Goal: Task Accomplishment & Management: Complete application form

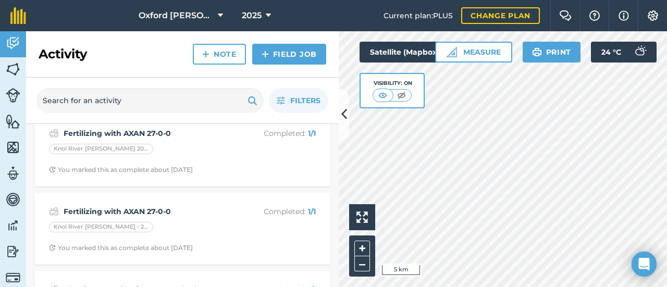
scroll to position [156, 0]
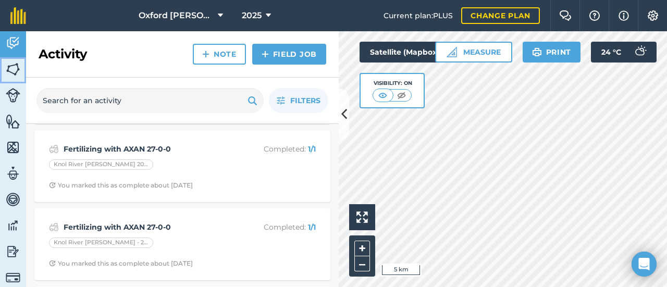
click at [15, 70] on img at bounding box center [13, 69] width 15 height 16
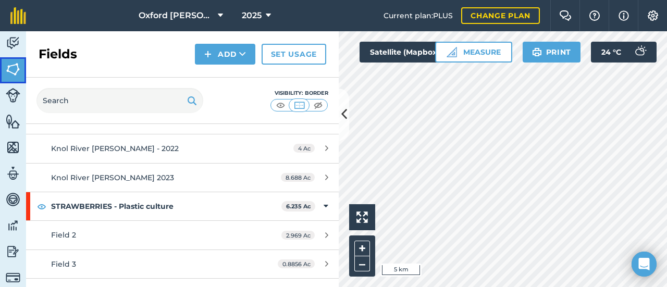
scroll to position [1262, 0]
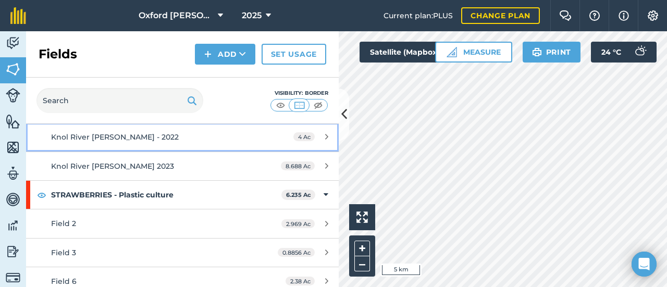
click at [110, 135] on div "Knol River [PERSON_NAME] - 2022" at bounding box center [149, 136] width 196 height 11
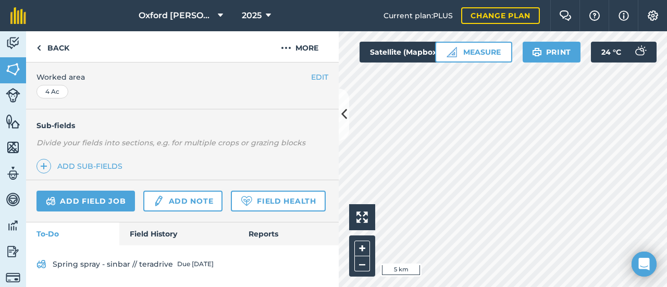
scroll to position [239, 0]
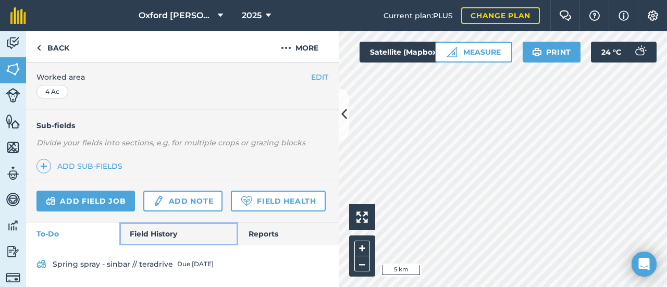
click at [142, 232] on link "Field History" at bounding box center [178, 234] width 118 height 23
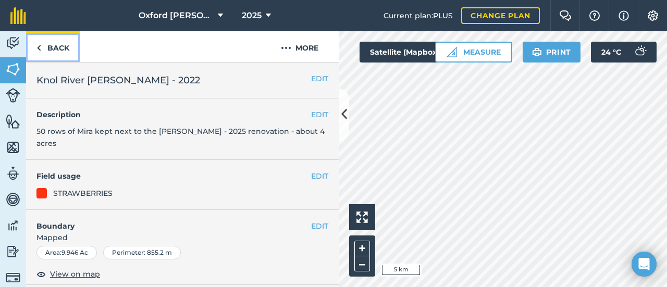
click at [51, 48] on link "Back" at bounding box center [53, 46] width 54 height 31
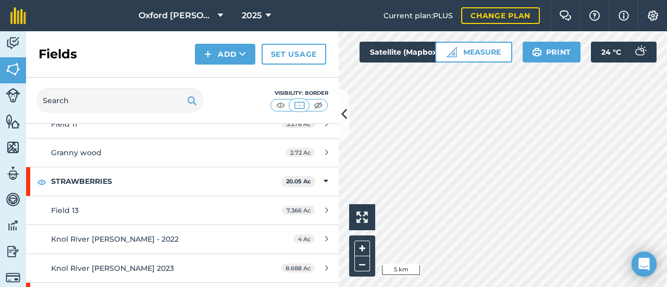
scroll to position [1158, 0]
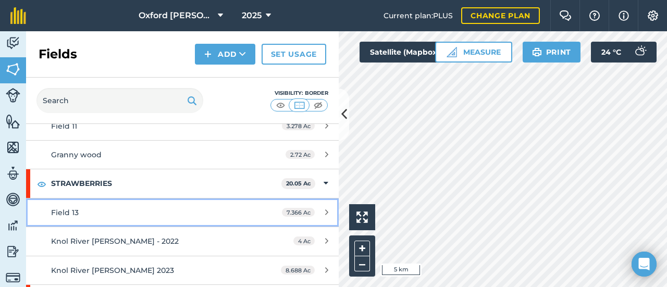
click at [115, 207] on div "Field 13" at bounding box center [149, 212] width 196 height 11
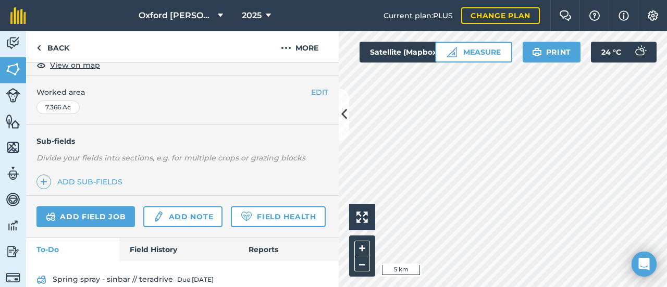
scroll to position [239, 0]
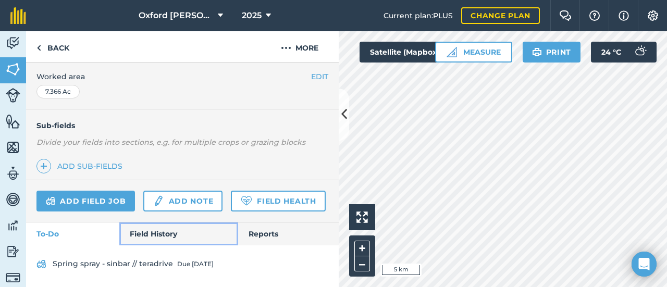
click at [136, 237] on link "Field History" at bounding box center [178, 234] width 118 height 23
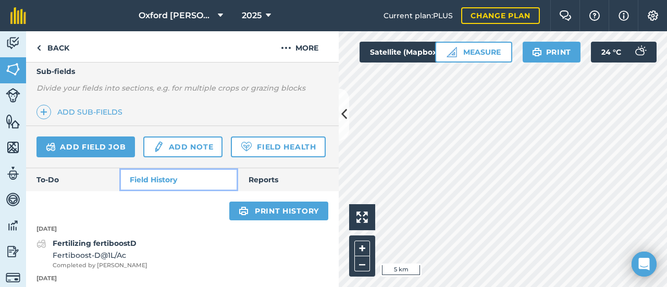
scroll to position [239, 0]
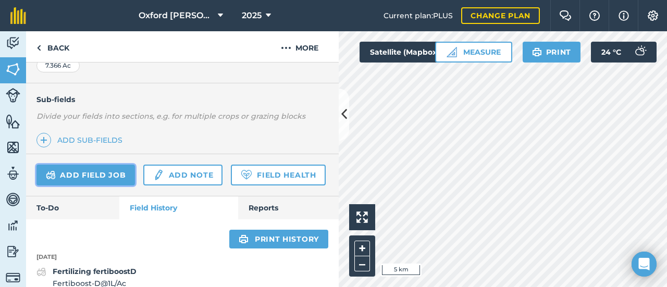
click at [110, 174] on link "Add field job" at bounding box center [85, 175] width 98 height 21
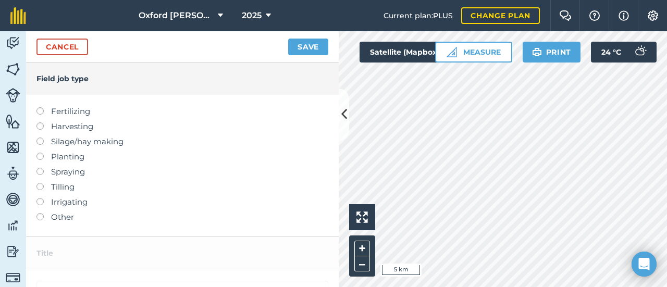
click at [73, 110] on label "Fertilizing" at bounding box center [182, 111] width 292 height 13
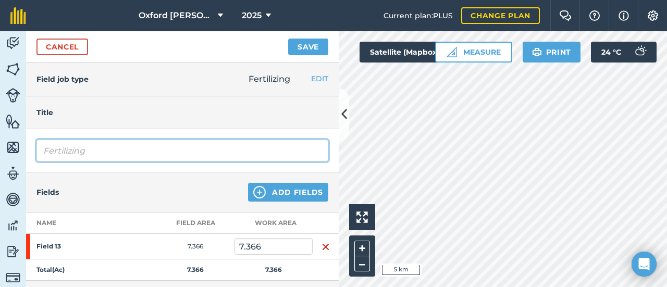
click at [90, 152] on input "Fertilizing" at bounding box center [182, 151] width 292 height 22
drag, startPoint x: 115, startPoint y: 149, endPoint x: 36, endPoint y: 154, distance: 78.9
click at [37, 154] on input "Fertilizing TERA" at bounding box center [182, 151] width 292 height 22
type input "Fertilizing TERA"
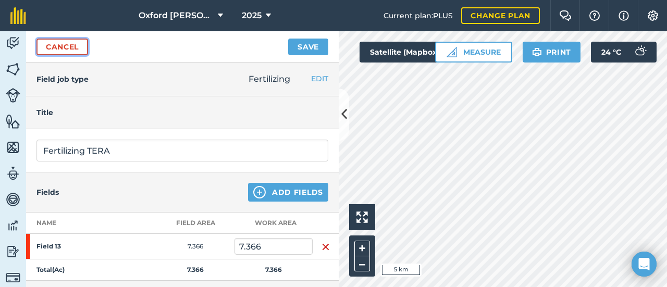
click at [78, 48] on link "Cancel" at bounding box center [62, 47] width 52 height 17
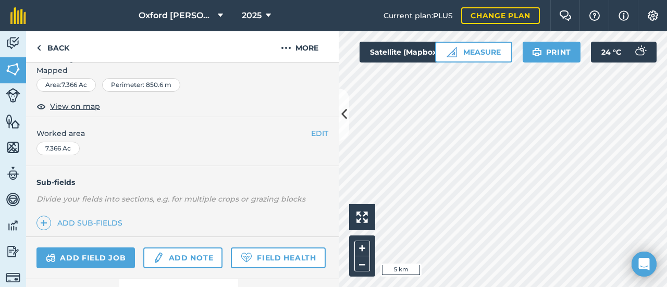
scroll to position [156, 0]
click at [115, 250] on link "Add field job" at bounding box center [85, 257] width 98 height 21
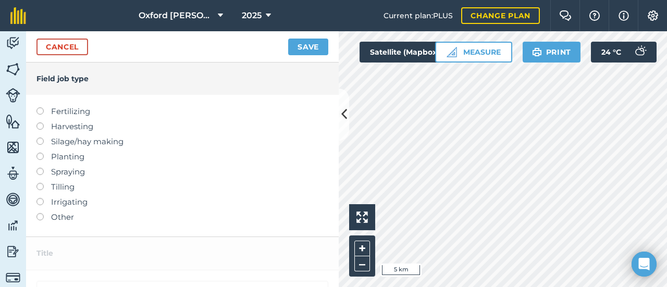
click at [66, 114] on label "Fertilizing" at bounding box center [182, 111] width 292 height 13
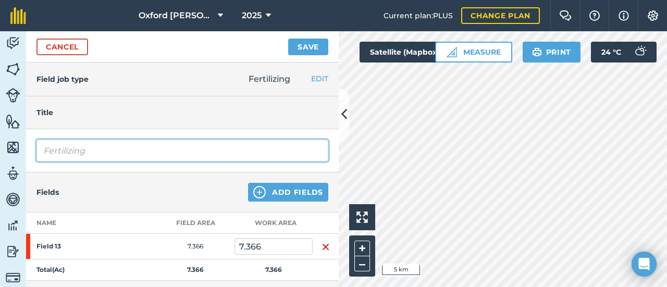
click at [86, 152] on input "Fertilizing" at bounding box center [182, 151] width 292 height 22
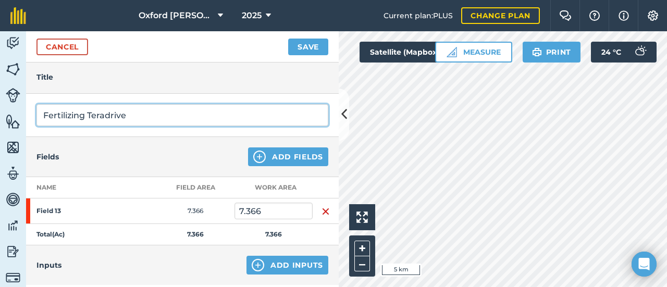
scroll to position [52, 0]
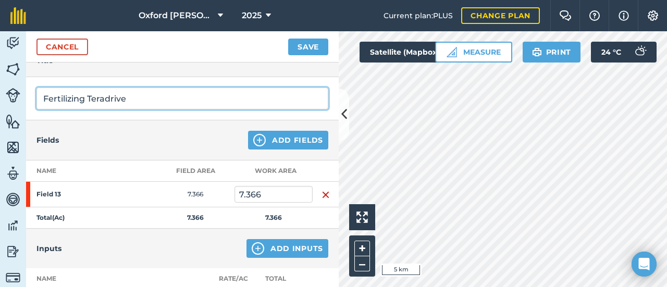
type input "Fertilizing Teradrive"
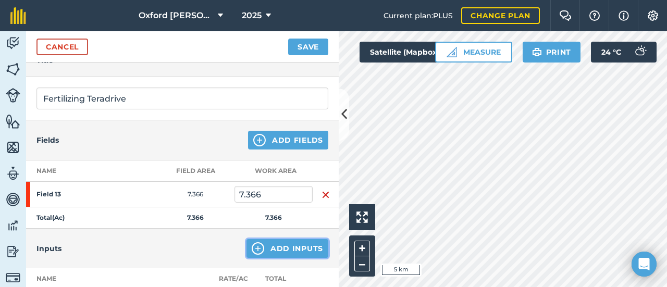
click at [269, 243] on button "Add Inputs" at bounding box center [288, 248] width 82 height 19
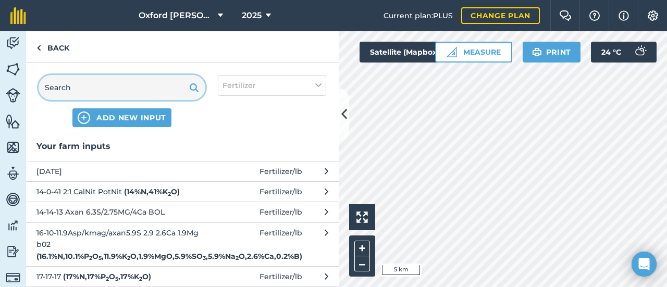
click at [138, 90] on input "text" at bounding box center [122, 87] width 167 height 25
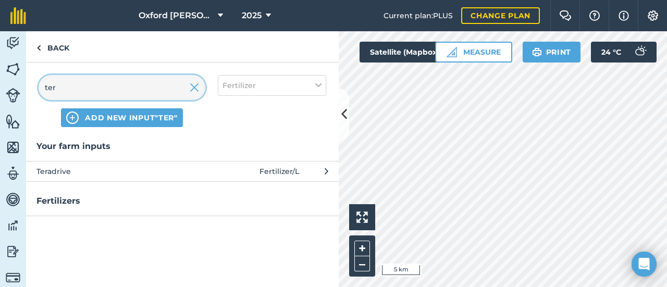
type input "ter"
click at [85, 174] on span "Teradrive" at bounding box center [121, 171] width 170 height 11
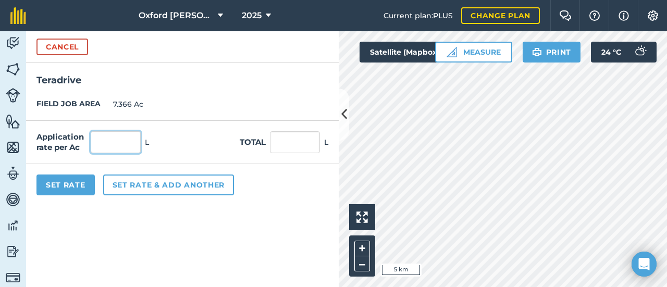
click at [95, 139] on input "text" at bounding box center [116, 142] width 50 height 22
type input "1"
type input "7.366"
click at [75, 186] on button "Set Rate" at bounding box center [65, 185] width 58 height 21
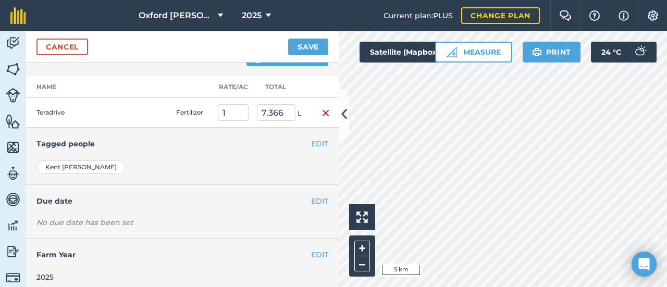
scroll to position [248, 0]
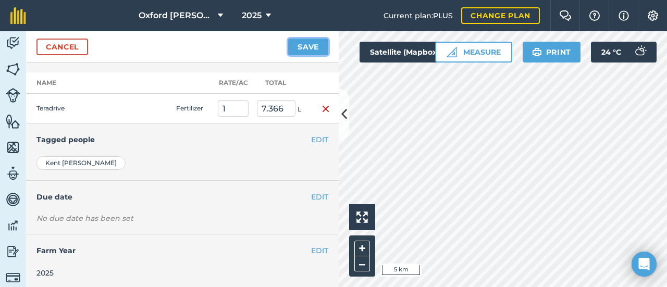
click at [306, 49] on button "Save" at bounding box center [308, 47] width 40 height 17
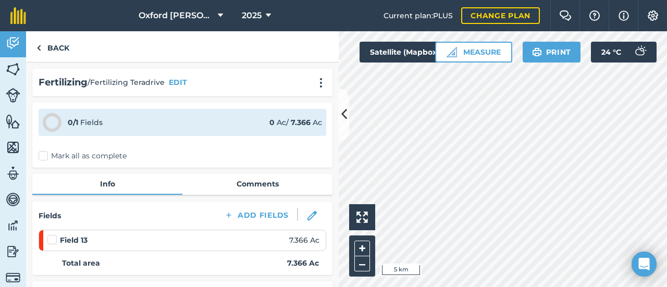
click at [44, 155] on label "Mark all as complete" at bounding box center [83, 156] width 88 height 11
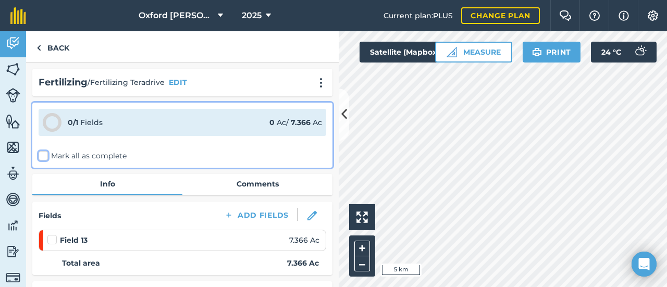
click at [44, 155] on input "Mark all as complete" at bounding box center [42, 154] width 7 height 7
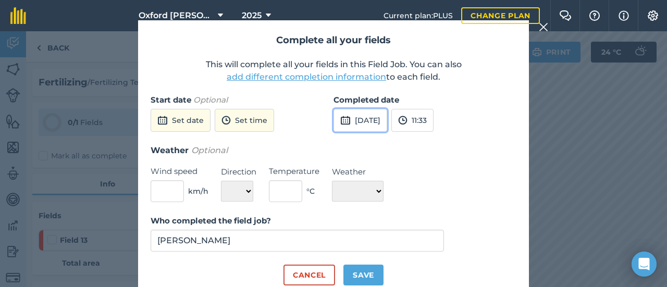
click at [369, 125] on button "[DATE]" at bounding box center [361, 120] width 54 height 23
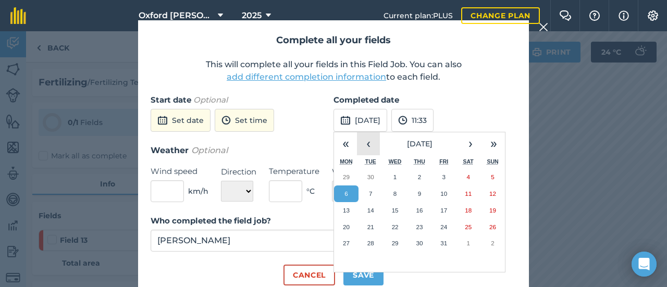
click at [372, 149] on button "‹" at bounding box center [368, 143] width 23 height 23
click at [472, 148] on button "›" at bounding box center [470, 143] width 23 height 23
click at [398, 179] on button "3" at bounding box center [395, 177] width 24 height 17
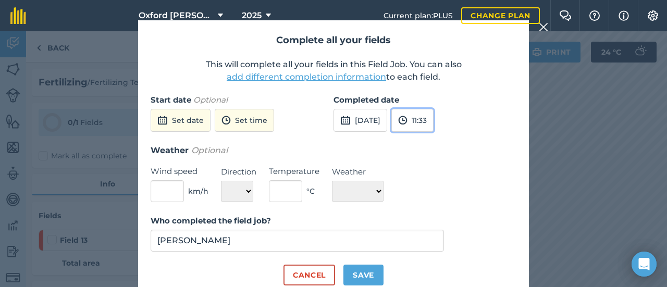
click at [434, 128] on button "11:33" at bounding box center [412, 120] width 42 height 23
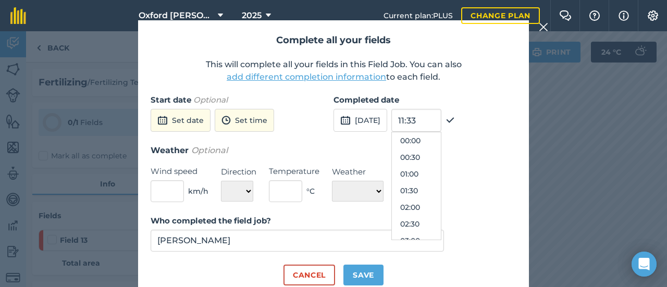
scroll to position [350, 0]
click at [432, 223] on button "13:00" at bounding box center [416, 224] width 49 height 17
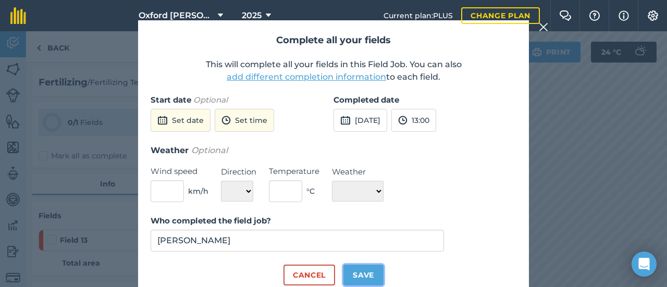
click at [360, 275] on button "Save" at bounding box center [363, 275] width 40 height 21
checkbox input "true"
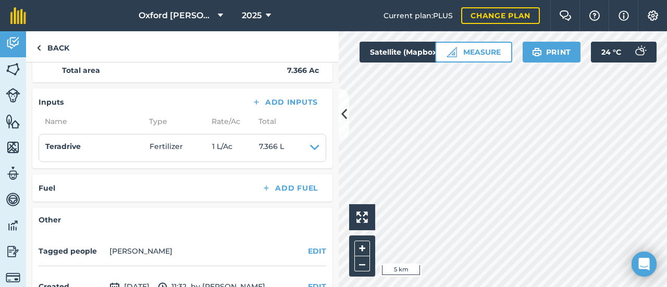
scroll to position [0, 0]
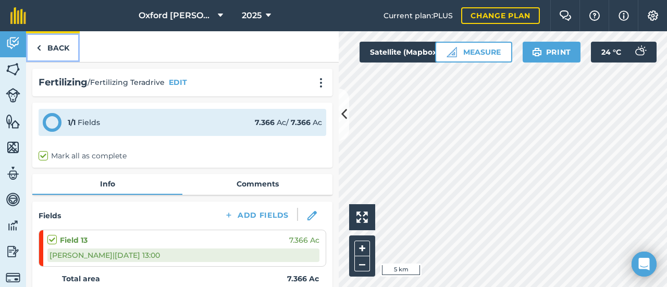
click at [58, 48] on link "Back" at bounding box center [53, 46] width 54 height 31
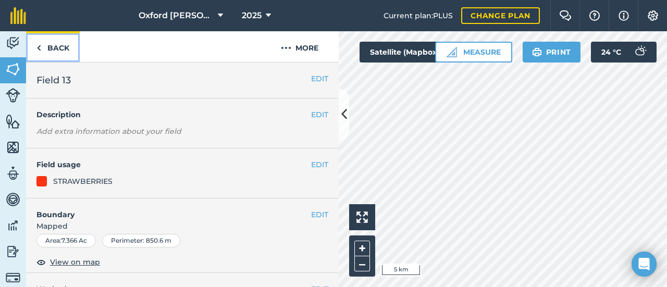
click at [44, 47] on link "Back" at bounding box center [53, 46] width 54 height 31
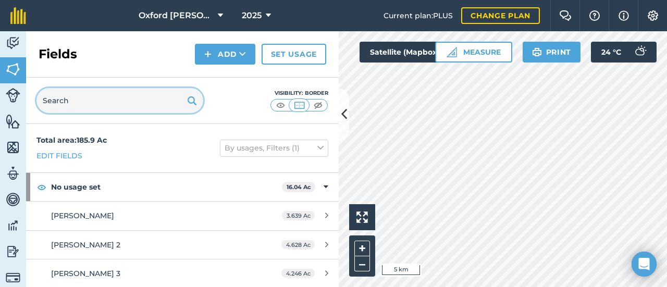
click at [74, 108] on input "text" at bounding box center [119, 100] width 167 height 25
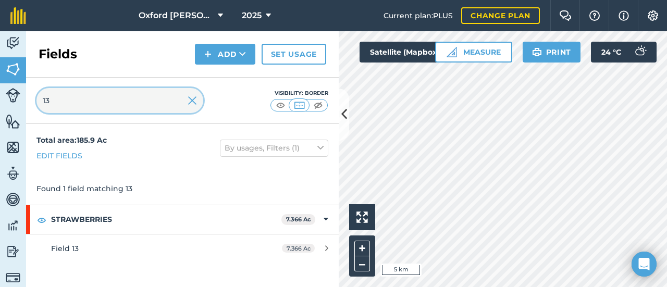
type input "13"
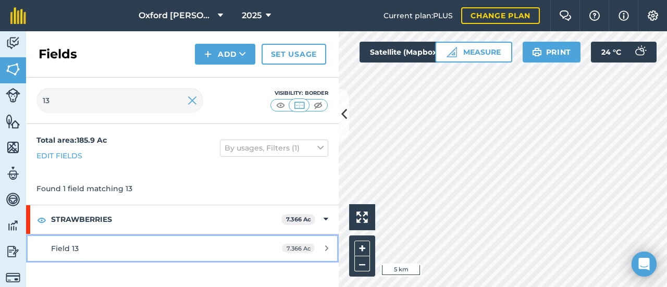
click at [75, 245] on span "Field 13" at bounding box center [65, 248] width 28 height 9
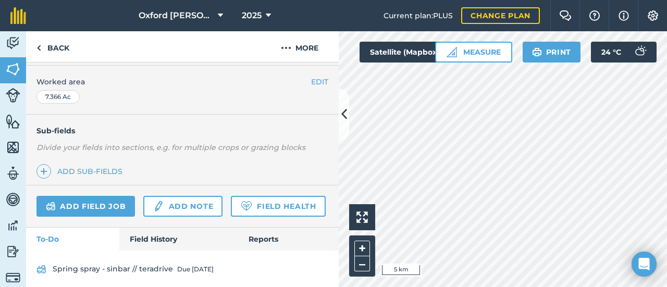
scroll to position [208, 0]
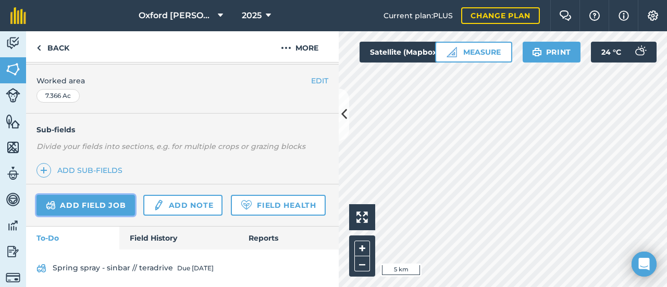
click at [94, 200] on link "Add field job" at bounding box center [85, 205] width 98 height 21
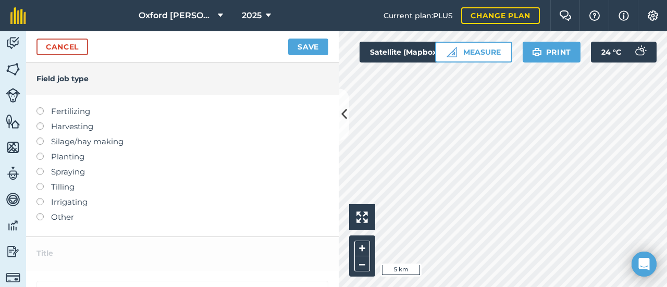
click at [38, 107] on label at bounding box center [43, 107] width 15 height 0
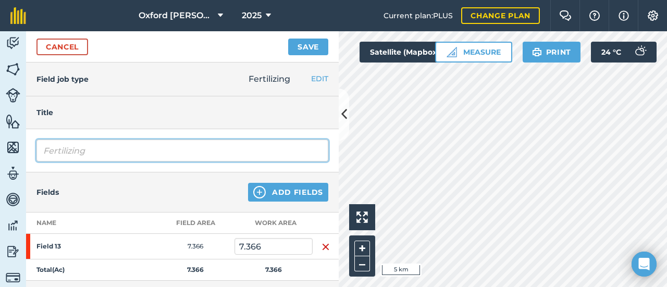
click at [101, 152] on input "Fertilizing" at bounding box center [182, 151] width 292 height 22
click at [101, 152] on input "Fertilizing zinanc/bor" at bounding box center [182, 151] width 292 height 22
click at [125, 150] on input "Fertilizing zinc/bor" at bounding box center [182, 151] width 292 height 22
type input "Fertilizing zinc/boron"
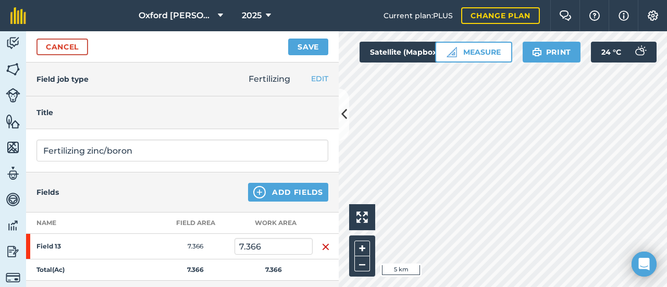
click at [128, 180] on div "Fields Add Fields" at bounding box center [182, 192] width 313 height 40
click at [314, 49] on button "Save" at bounding box center [308, 47] width 40 height 17
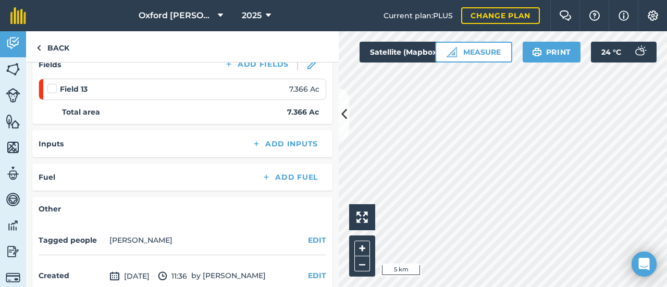
scroll to position [156, 0]
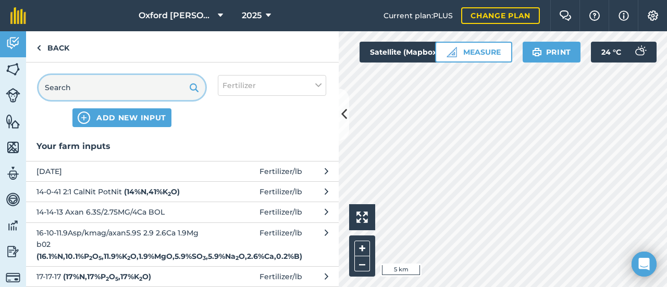
click at [137, 93] on input "text" at bounding box center [122, 87] width 167 height 25
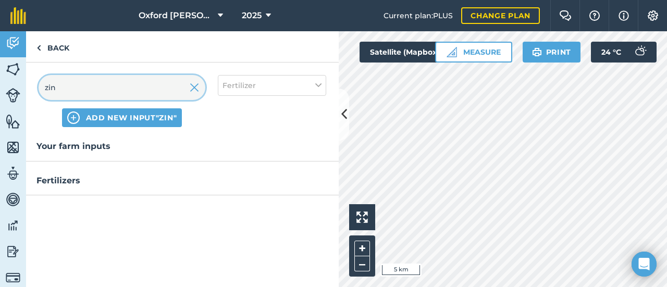
type input "zinc"
drag, startPoint x: 76, startPoint y: 91, endPoint x: 34, endPoint y: 96, distance: 42.0
click at [34, 96] on div "zinc ADD NEW INPUT "zinc" Fertilizer" at bounding box center [182, 101] width 313 height 77
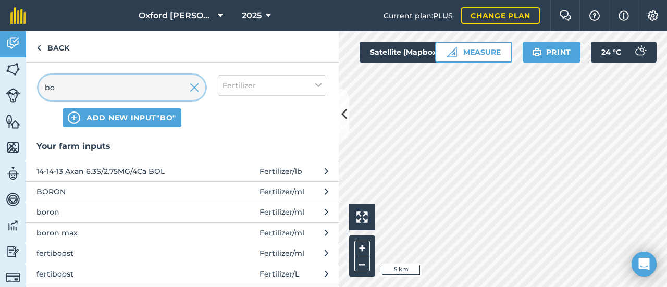
type input "bo"
click at [67, 233] on span "boron max" at bounding box center [121, 232] width 170 height 11
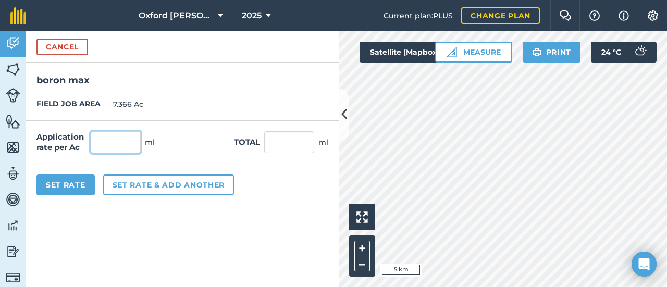
click at [108, 137] on input "text" at bounding box center [116, 142] width 50 height 22
type input "500"
type input "3,683"
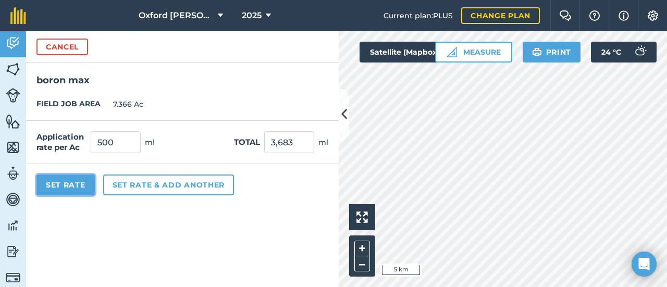
click at [75, 182] on button "Set Rate" at bounding box center [65, 185] width 58 height 21
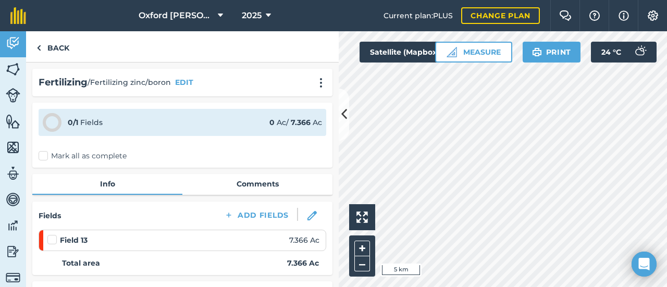
scroll to position [52, 0]
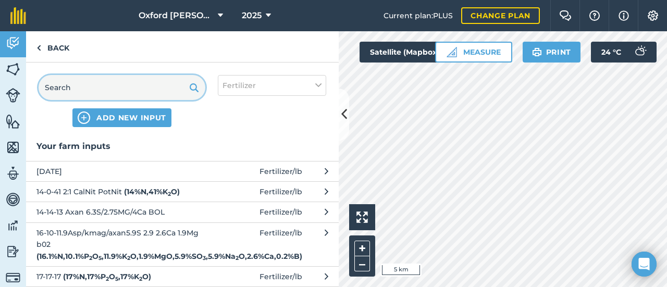
click at [79, 90] on input "text" at bounding box center [122, 87] width 167 height 25
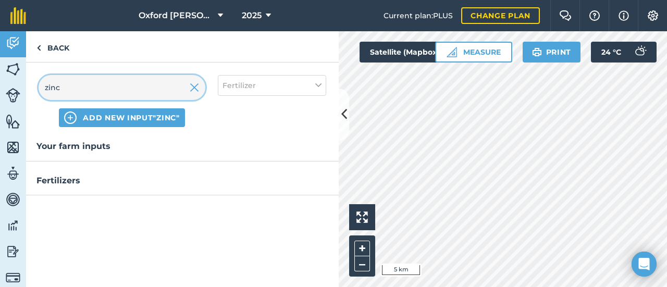
type input "zinc"
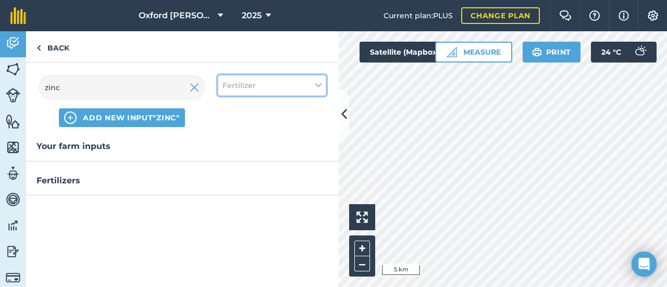
click at [238, 82] on span "Fertilizer" at bounding box center [239, 85] width 33 height 11
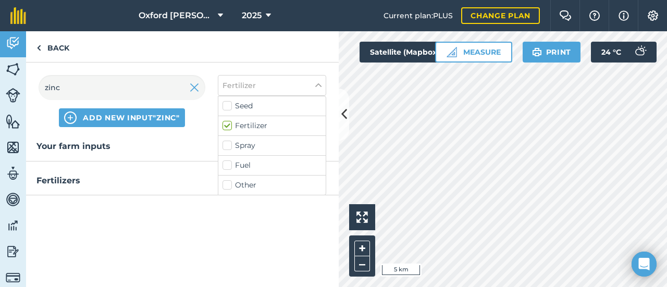
click at [227, 146] on label "Spray" at bounding box center [272, 145] width 99 height 11
click at [227, 146] on input "Spray" at bounding box center [226, 143] width 7 height 7
checkbox input "true"
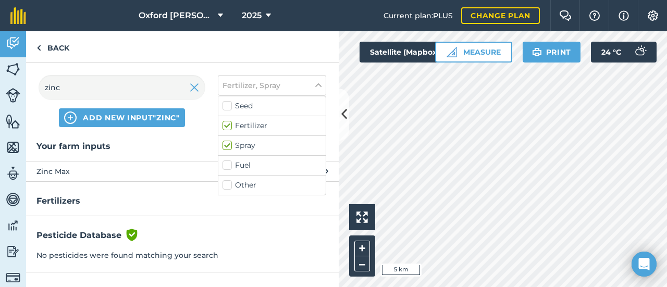
click at [226, 126] on label "Fertilizer" at bounding box center [272, 125] width 99 height 11
click at [226, 126] on input "Fertilizer" at bounding box center [226, 123] width 7 height 7
checkbox input "false"
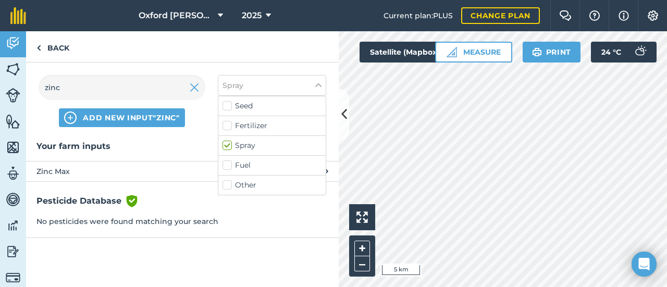
click at [225, 146] on label "Spray" at bounding box center [272, 145] width 99 height 11
click at [225, 146] on input "Spray" at bounding box center [226, 143] width 7 height 7
checkbox input "false"
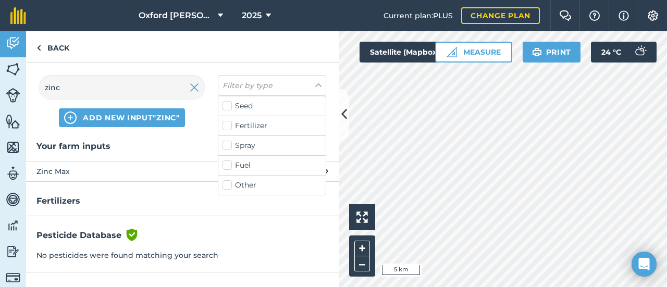
click at [224, 126] on label "Fertilizer" at bounding box center [272, 125] width 99 height 11
click at [224, 126] on input "Fertilizer" at bounding box center [226, 123] width 7 height 7
checkbox input "true"
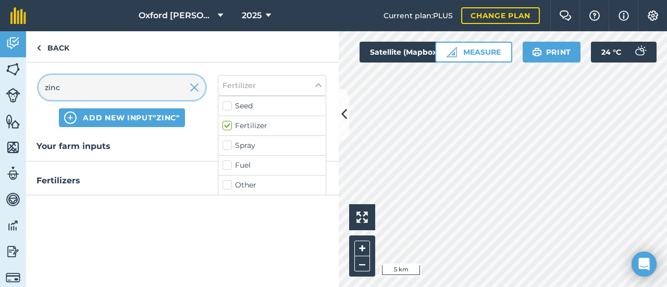
click at [70, 87] on input "zinc" at bounding box center [122, 87] width 167 height 25
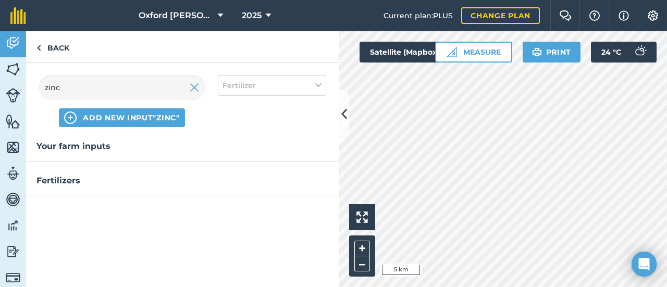
click at [67, 182] on h3 "Fertilizers" at bounding box center [182, 181] width 313 height 14
click at [54, 44] on link "Back" at bounding box center [53, 46] width 54 height 31
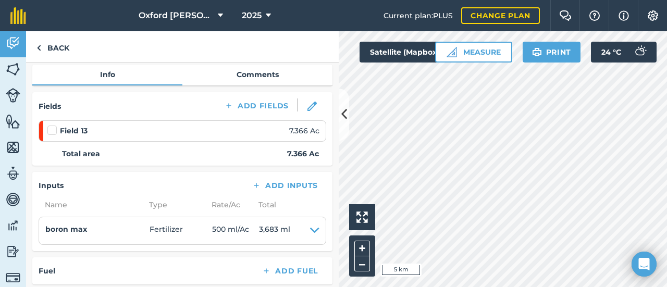
scroll to position [156, 0]
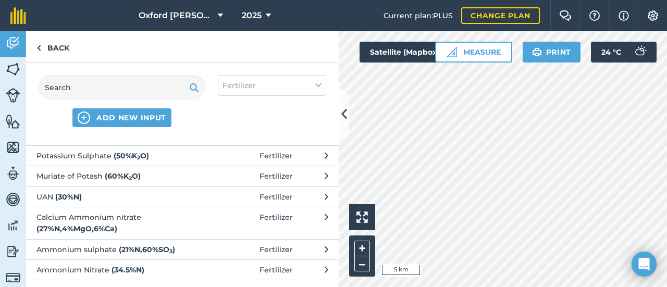
scroll to position [525, 0]
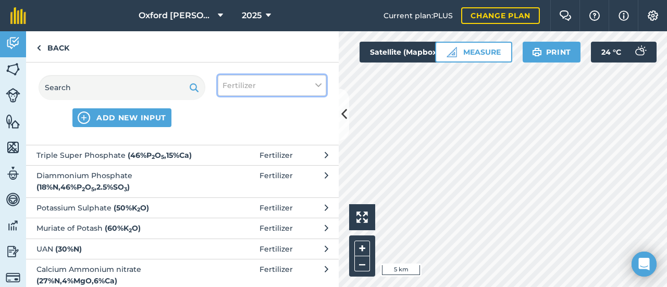
click at [269, 87] on button "Fertilizer" at bounding box center [272, 85] width 108 height 21
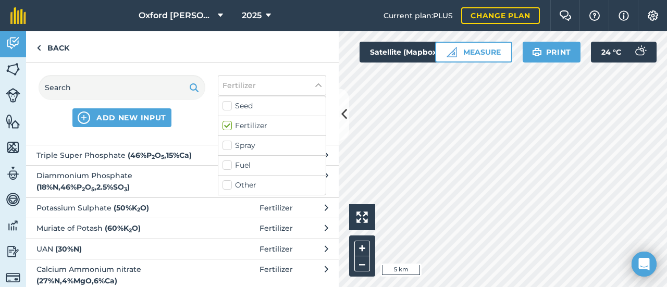
click at [255, 130] on label "Fertilizer" at bounding box center [272, 125] width 99 height 11
click at [229, 127] on input "Fertilizer" at bounding box center [226, 123] width 7 height 7
checkbox input "false"
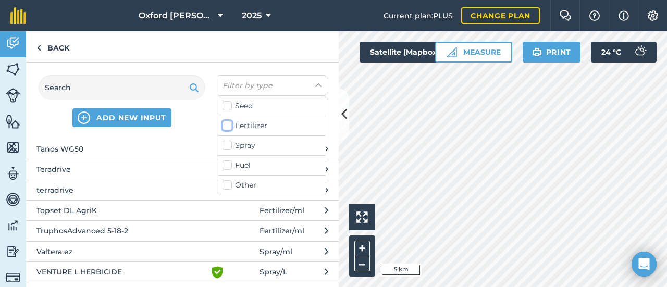
scroll to position [1019, 0]
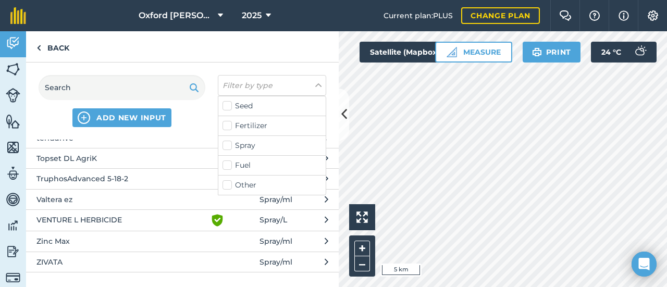
click at [69, 236] on span "Zinc Max" at bounding box center [121, 241] width 170 height 11
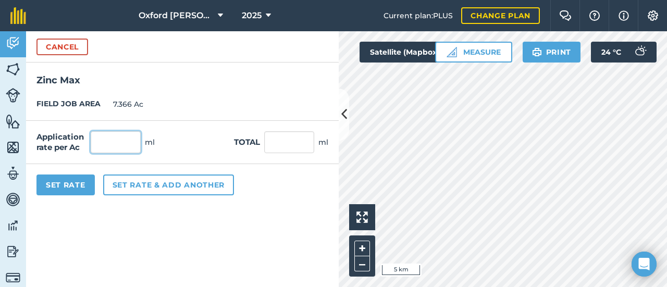
click at [107, 142] on input "text" at bounding box center [116, 142] width 50 height 22
type input "1,000"
type input "7,366"
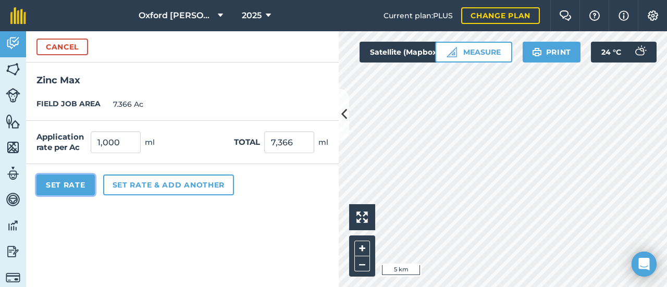
click at [55, 184] on button "Set Rate" at bounding box center [65, 185] width 58 height 21
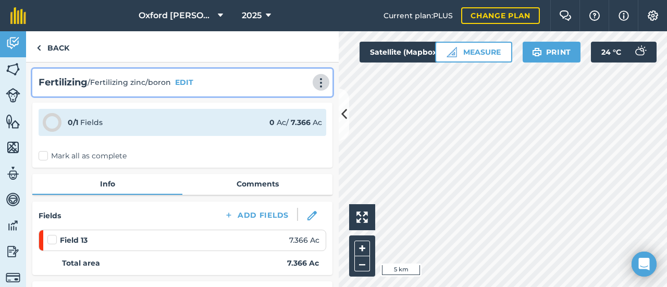
click at [315, 80] on img at bounding box center [321, 83] width 13 height 10
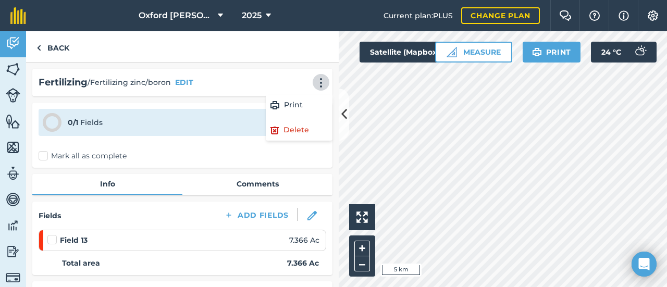
click at [165, 127] on div "0 / 1 Fields 0 Ac / 7.366 Ac" at bounding box center [183, 122] width 288 height 27
click at [41, 155] on label "Mark all as complete" at bounding box center [83, 156] width 88 height 11
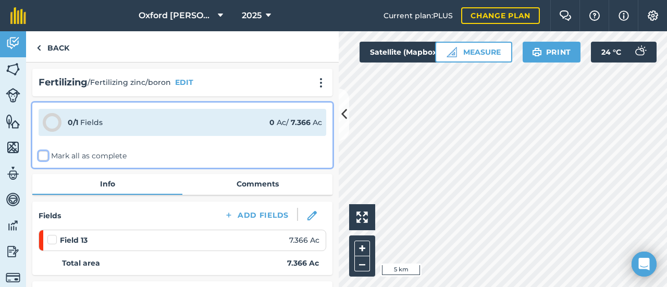
click at [41, 155] on input "Mark all as complete" at bounding box center [42, 154] width 7 height 7
checkbox input "false"
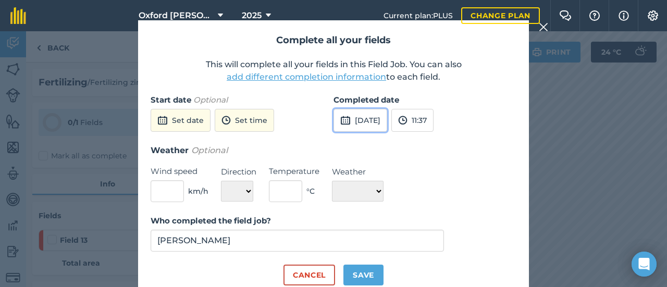
click at [364, 125] on button "[DATE]" at bounding box center [361, 120] width 54 height 23
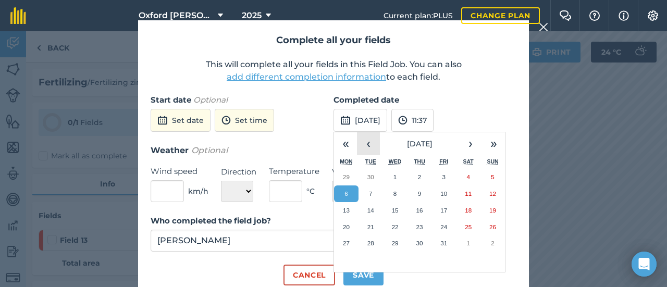
click at [372, 147] on button "‹" at bounding box center [368, 143] width 23 height 23
click at [441, 225] on abbr "26" at bounding box center [443, 227] width 7 height 7
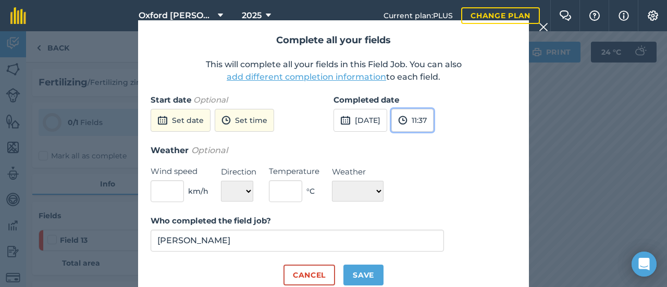
click at [434, 119] on button "11:37" at bounding box center [412, 120] width 42 height 23
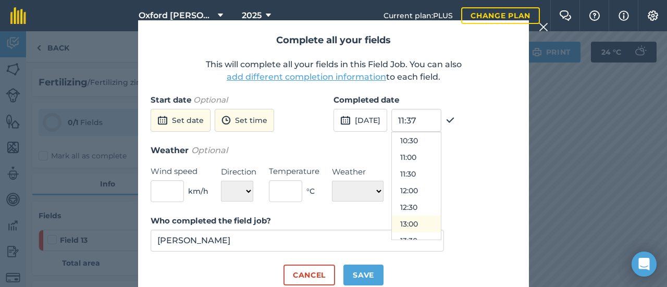
scroll to position [402, 0]
click at [436, 206] on button "14:00" at bounding box center [416, 205] width 49 height 17
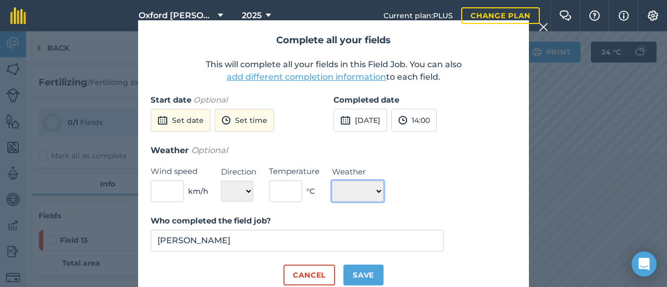
click at [379, 193] on select "☀️ Sunny 🌧 Rainy ⛅️ Cloudy 🌨 Snow ❄️ Icy" at bounding box center [358, 191] width 52 height 21
select select "Cloudy"
click at [332, 181] on select "☀️ Sunny 🌧 Rainy ⛅️ Cloudy 🌨 Snow ❄️ Icy" at bounding box center [358, 191] width 52 height 21
click at [293, 195] on input "text" at bounding box center [285, 191] width 33 height 22
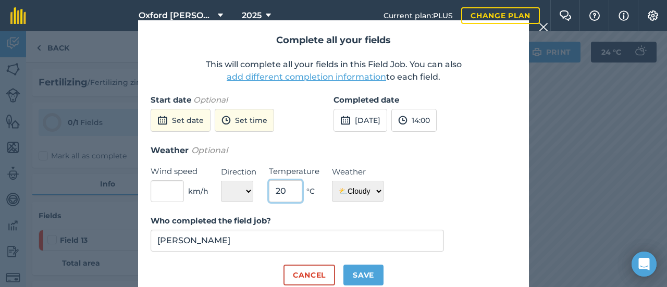
type input "20"
click at [360, 275] on button "Save" at bounding box center [363, 275] width 40 height 21
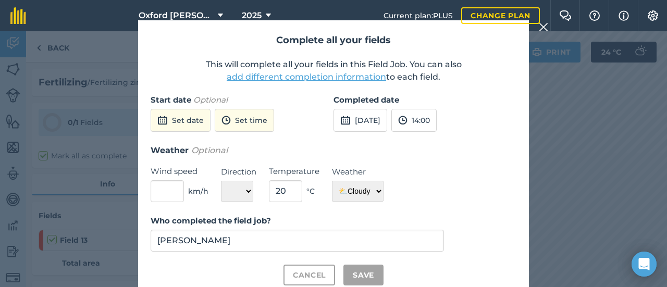
checkbox input "true"
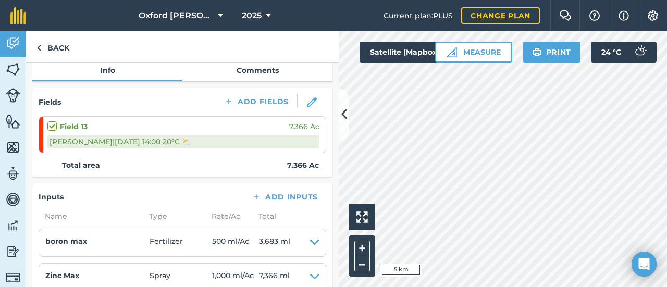
scroll to position [303, 0]
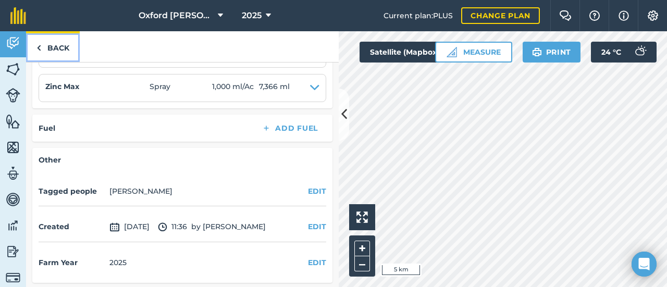
click at [66, 53] on link "Back" at bounding box center [53, 46] width 54 height 31
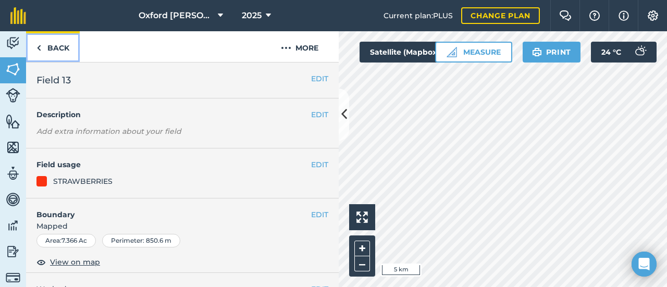
click at [66, 53] on link "Back" at bounding box center [53, 46] width 54 height 31
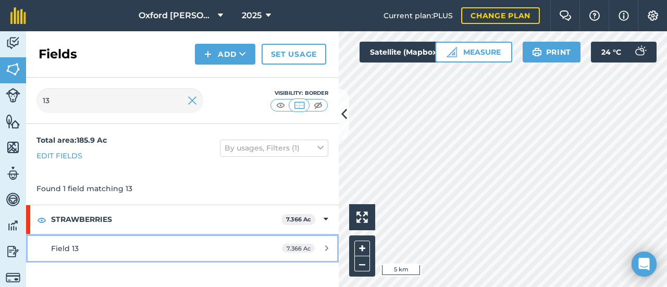
click at [72, 252] on div "Field 13" at bounding box center [149, 248] width 196 height 11
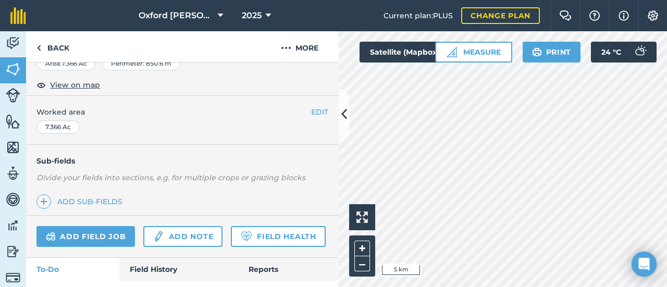
scroll to position [208, 0]
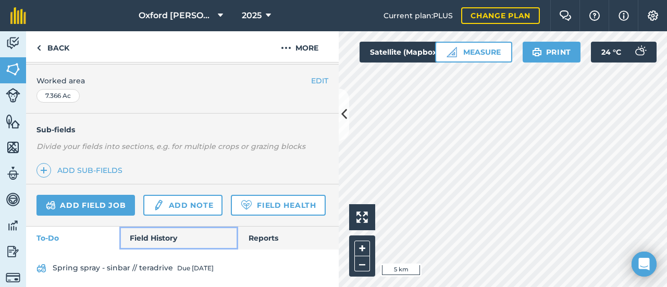
click at [145, 250] on link "Field History" at bounding box center [178, 238] width 118 height 23
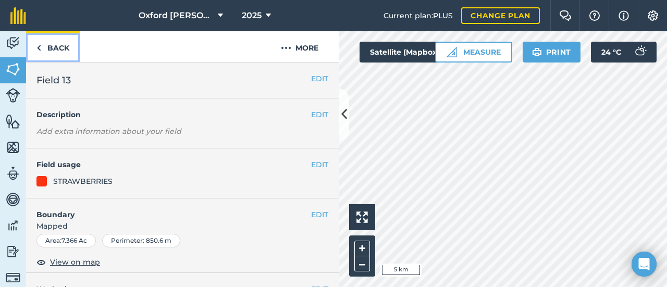
click at [58, 52] on link "Back" at bounding box center [53, 46] width 54 height 31
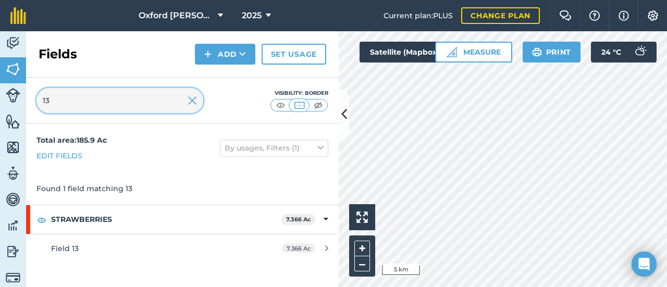
click at [127, 99] on input "13" at bounding box center [119, 100] width 167 height 25
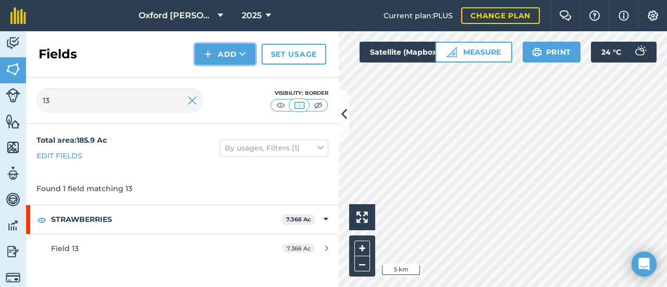
click at [219, 57] on button "Add" at bounding box center [225, 54] width 60 height 21
click at [171, 160] on div "Total area : 185.9 Ac Edit fields By usages, Filters (1)" at bounding box center [182, 148] width 313 height 48
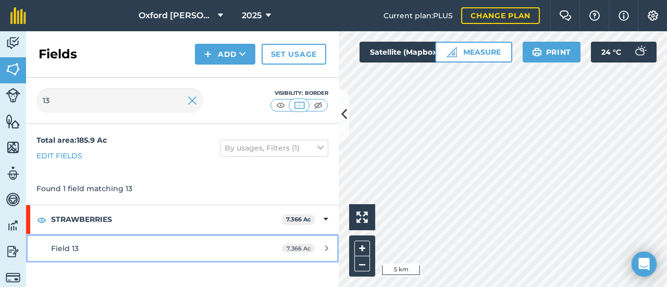
click at [70, 248] on span "Field 13" at bounding box center [65, 248] width 28 height 9
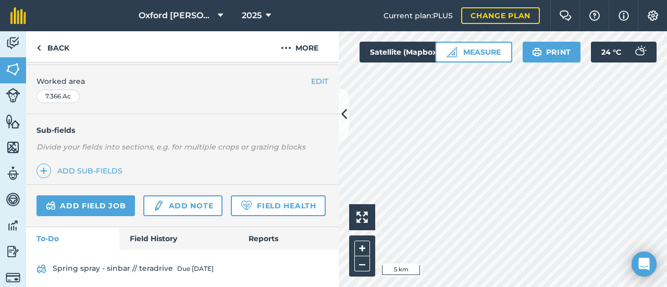
scroll to position [239, 0]
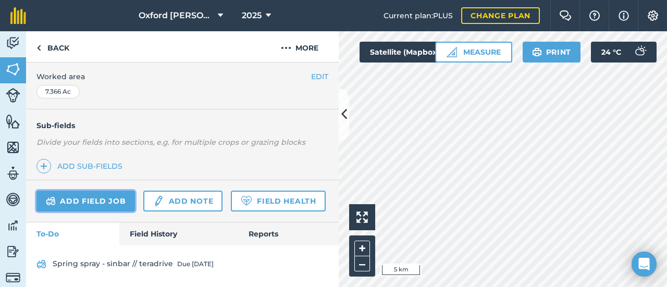
click at [120, 191] on link "Add field job" at bounding box center [85, 201] width 98 height 21
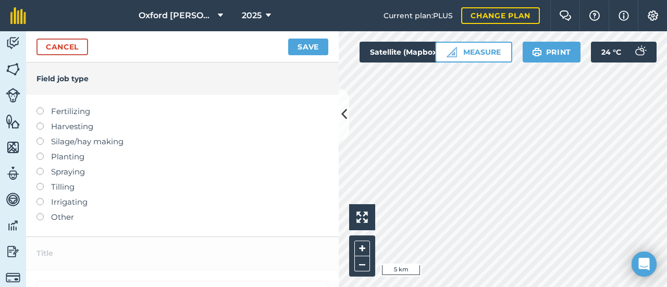
click at [54, 172] on label "Spraying" at bounding box center [182, 172] width 292 height 13
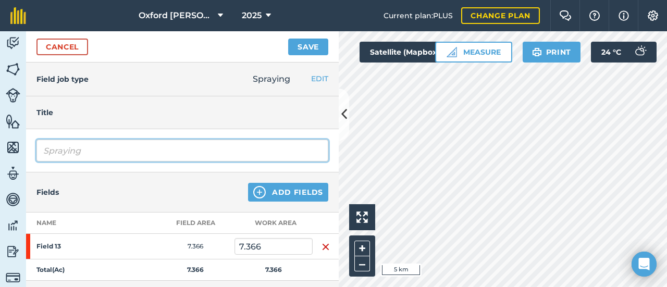
click at [190, 152] on input "Spraying" at bounding box center [182, 151] width 292 height 22
type input "Spraying phostrol"
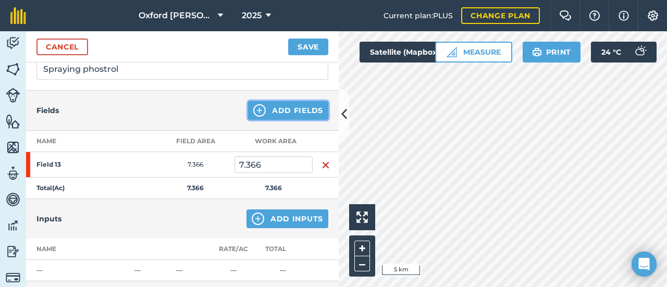
scroll to position [104, 0]
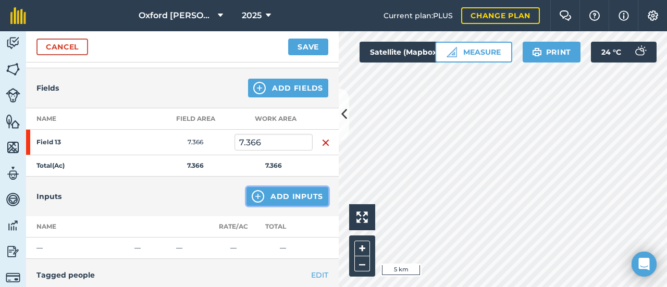
click at [272, 192] on button "Add Inputs" at bounding box center [288, 196] width 82 height 19
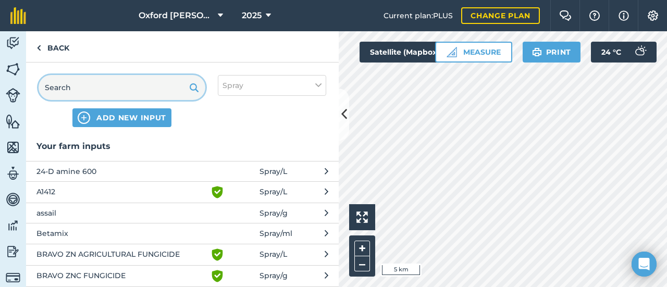
click at [152, 86] on input "text" at bounding box center [122, 87] width 167 height 25
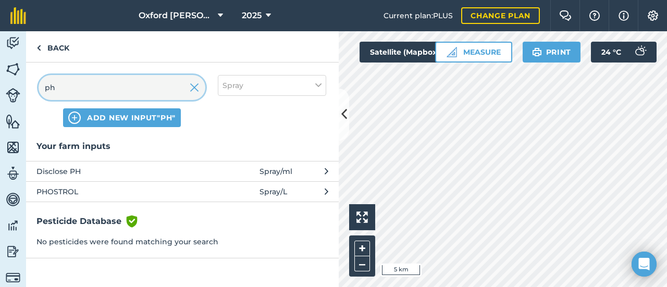
type input "ph"
click at [70, 191] on span "PHOSTROL" at bounding box center [121, 191] width 170 height 11
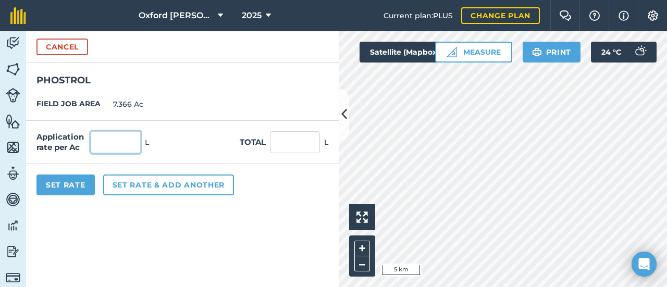
click at [102, 145] on input "text" at bounding box center [116, 142] width 50 height 22
type input "2"
type input "14.732"
click at [75, 188] on button "Set Rate" at bounding box center [65, 185] width 58 height 21
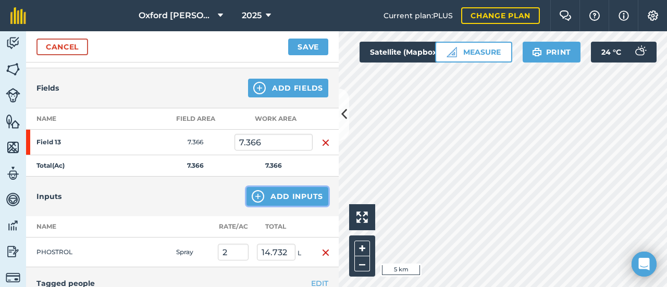
click at [265, 194] on button "Add Inputs" at bounding box center [288, 196] width 82 height 19
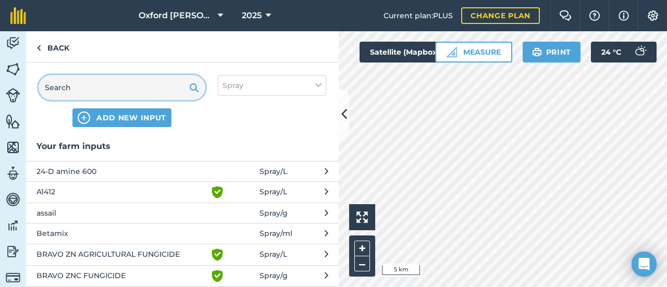
click at [110, 87] on input "text" at bounding box center [122, 87] width 167 height 25
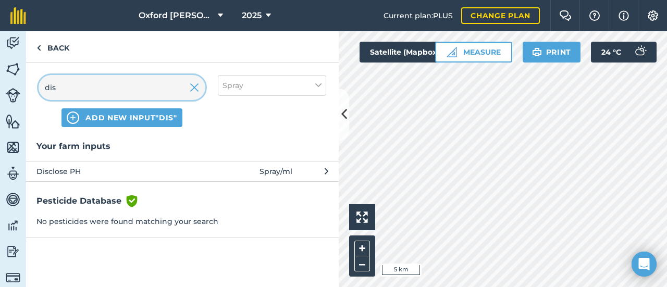
type input "dis"
click at [67, 171] on span "Disclose PH" at bounding box center [121, 171] width 170 height 11
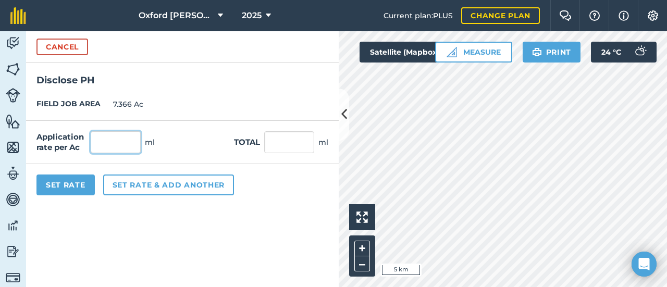
click at [114, 144] on input "text" at bounding box center [116, 142] width 50 height 22
click at [305, 141] on input "text" at bounding box center [289, 142] width 50 height 22
type input "300"
type input "40.728"
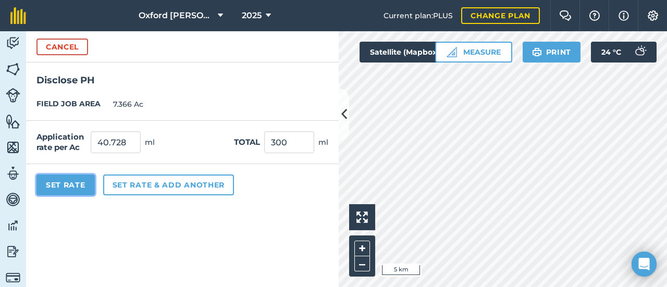
click at [75, 185] on button "Set Rate" at bounding box center [65, 185] width 58 height 21
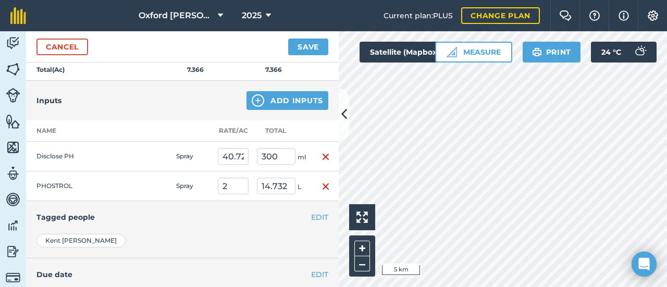
scroll to position [208, 0]
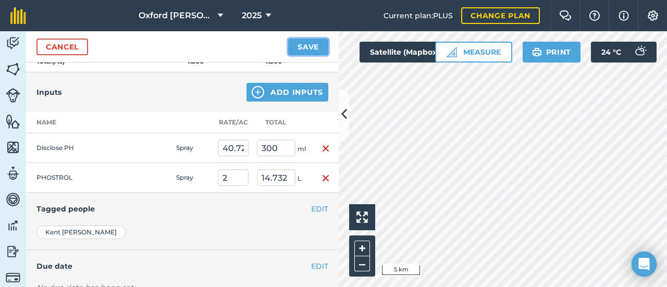
click at [309, 48] on button "Save" at bounding box center [308, 47] width 40 height 17
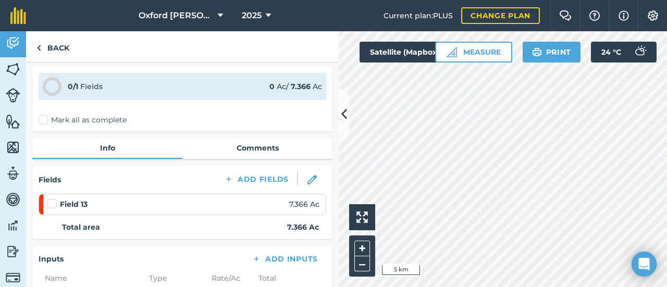
scroll to position [52, 0]
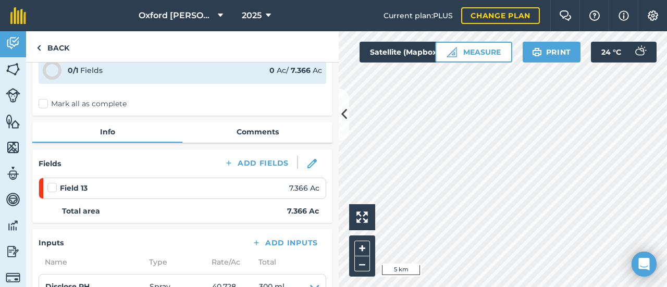
click at [43, 104] on label "Mark all as complete" at bounding box center [83, 103] width 88 height 11
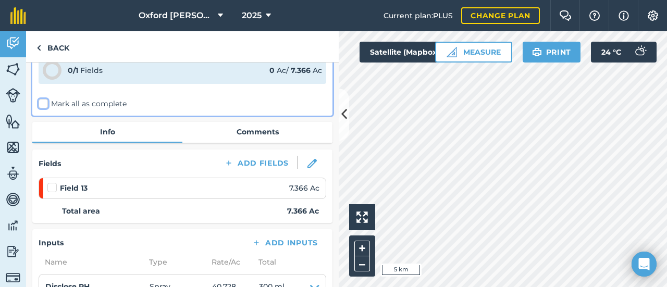
click at [43, 151] on input "Mark all as complete" at bounding box center [42, 154] width 7 height 7
checkbox input "false"
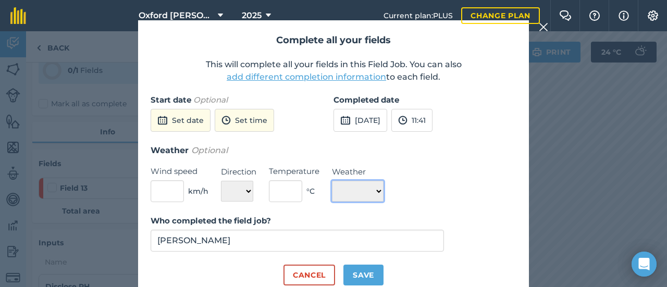
click at [351, 194] on select "☀️ Sunny 🌧 Rainy ⛅️ Cloudy 🌨 Snow ❄️ Icy" at bounding box center [358, 191] width 52 height 21
select select "Cloudy"
click at [332, 181] on select "☀️ Sunny 🌧 Rainy ⛅️ Cloudy 🌨 Snow ❄️ Icy" at bounding box center [358, 191] width 52 height 21
click at [279, 188] on input "text" at bounding box center [285, 191] width 33 height 22
type input "20"
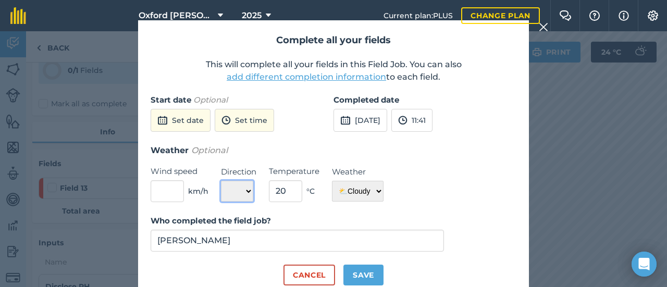
click at [235, 188] on select "N NE E SE S SW W NW" at bounding box center [237, 191] width 32 height 21
select select "SW"
click at [221, 181] on select "N NE E SE S SW W NW" at bounding box center [237, 191] width 32 height 21
click at [166, 187] on input "text" at bounding box center [167, 191] width 33 height 22
type input "3"
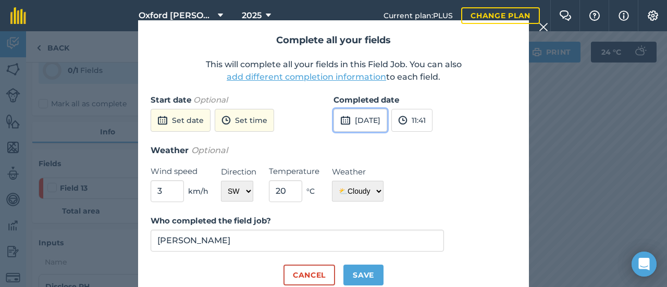
click at [371, 127] on button "[DATE]" at bounding box center [361, 120] width 54 height 23
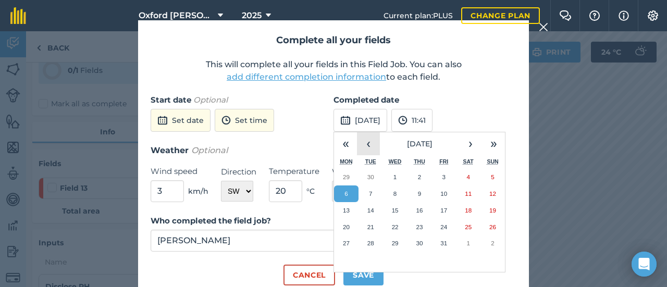
click at [367, 144] on button "‹" at bounding box center [368, 143] width 23 height 23
click at [466, 228] on abbr "27" at bounding box center [468, 227] width 7 height 7
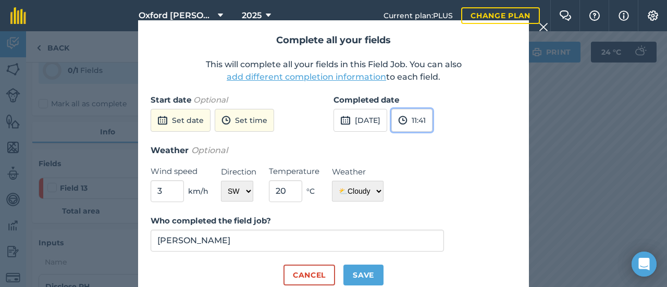
click at [433, 122] on button "11:41" at bounding box center [411, 120] width 41 height 23
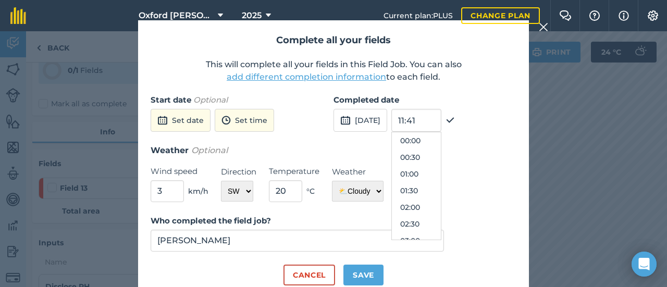
scroll to position [350, 0]
click at [375, 93] on div "Complete all your fields This will complete all your fields in this Field Job. …" at bounding box center [333, 158] width 391 height 277
click at [428, 191] on button "12:00" at bounding box center [416, 190] width 49 height 17
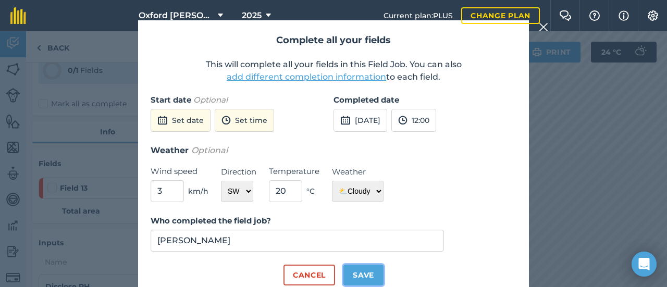
click at [368, 280] on button "Save" at bounding box center [363, 275] width 40 height 21
checkbox input "true"
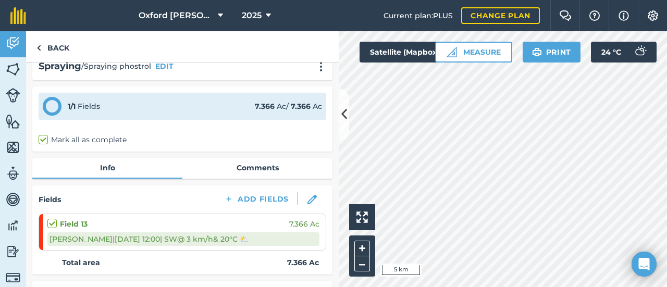
scroll to position [0, 0]
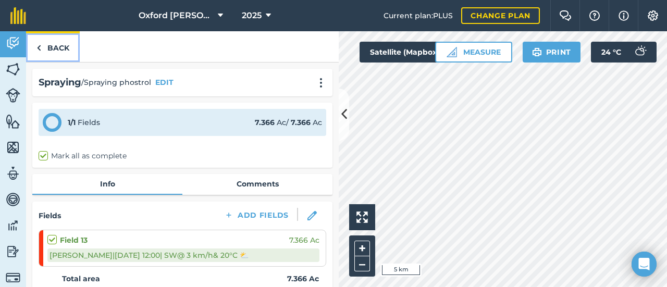
click at [63, 50] on link "Back" at bounding box center [53, 46] width 54 height 31
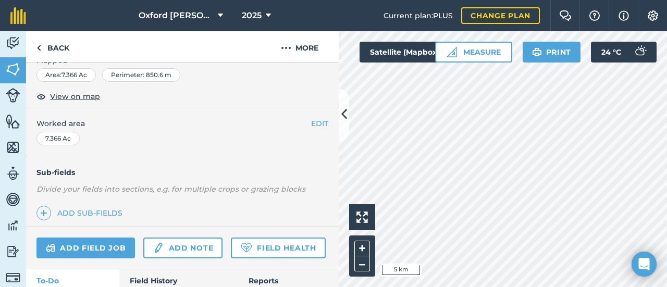
scroll to position [208, 0]
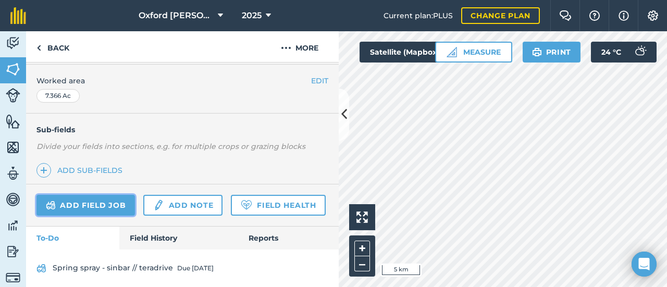
click at [97, 201] on link "Add field job" at bounding box center [85, 205] width 98 height 21
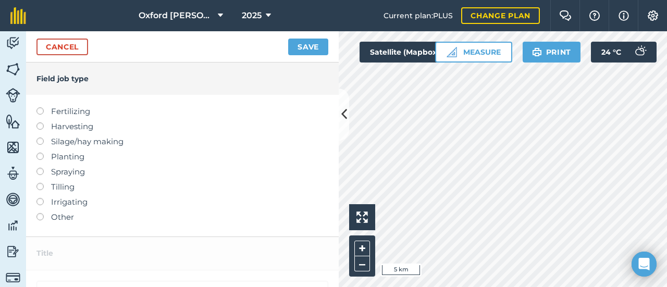
click at [50, 171] on label "Spraying" at bounding box center [182, 172] width 292 height 13
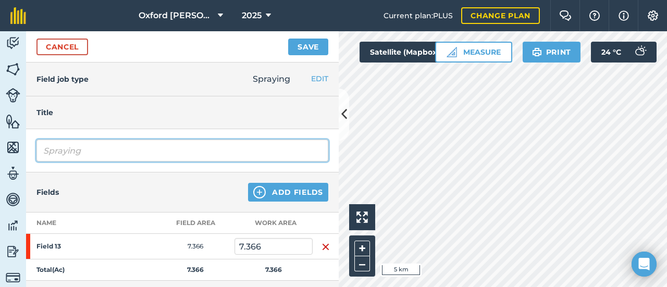
click at [93, 152] on input "Spraying" at bounding box center [182, 151] width 292 height 22
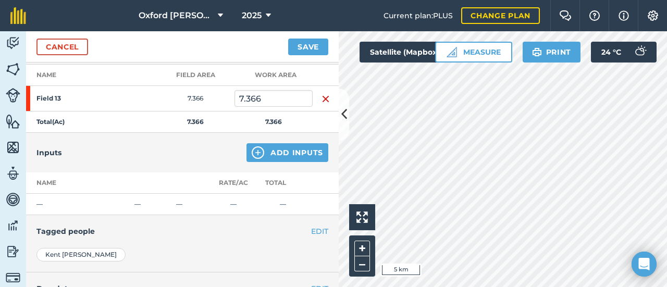
scroll to position [156, 0]
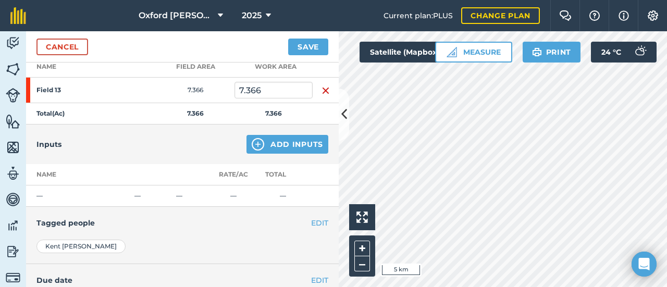
type input "Spraying sinbar"
click at [264, 142] on button "Add Inputs" at bounding box center [288, 144] width 82 height 19
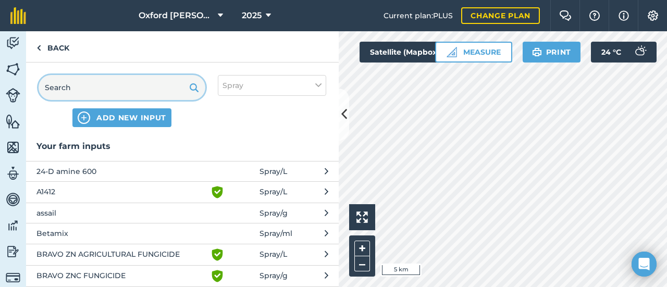
click at [135, 88] on input "text" at bounding box center [122, 87] width 167 height 25
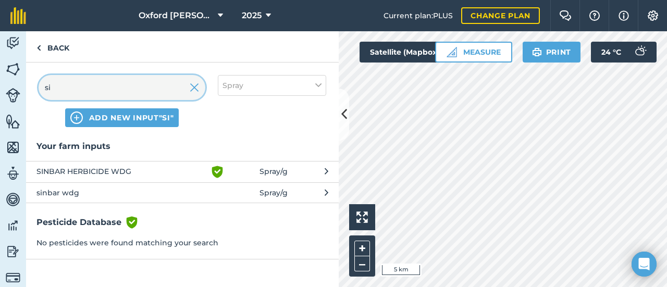
type input "si"
click at [101, 171] on span "SINBAR HERBICIDE WDG" at bounding box center [121, 172] width 170 height 13
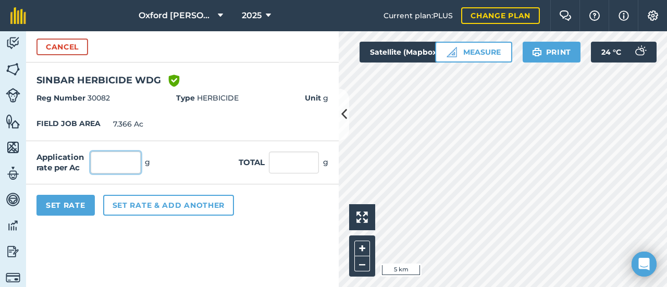
click at [107, 165] on input "text" at bounding box center [116, 163] width 50 height 22
type input "84"
type input "618.744"
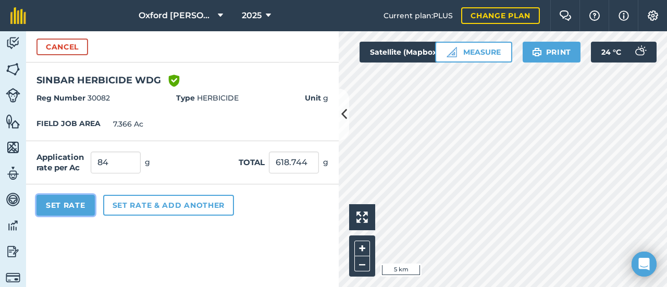
click at [72, 202] on button "Set Rate" at bounding box center [65, 205] width 58 height 21
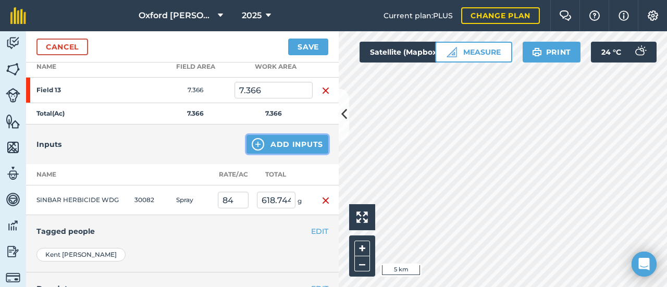
click at [284, 149] on button "Add Inputs" at bounding box center [288, 144] width 82 height 19
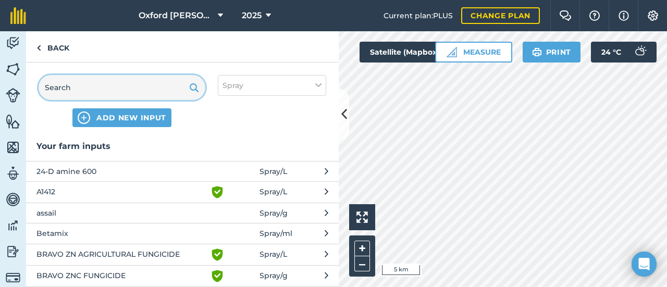
click at [155, 93] on input "text" at bounding box center [122, 87] width 167 height 25
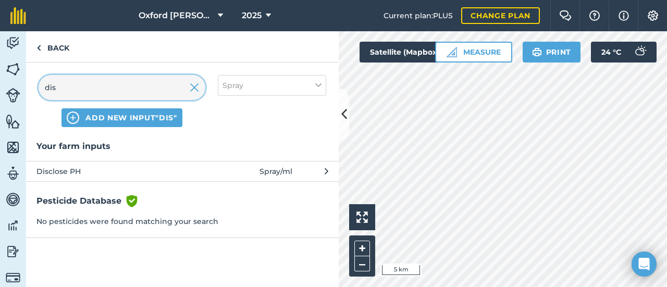
type input "dis"
click at [78, 169] on span "Disclose PH" at bounding box center [121, 171] width 170 height 11
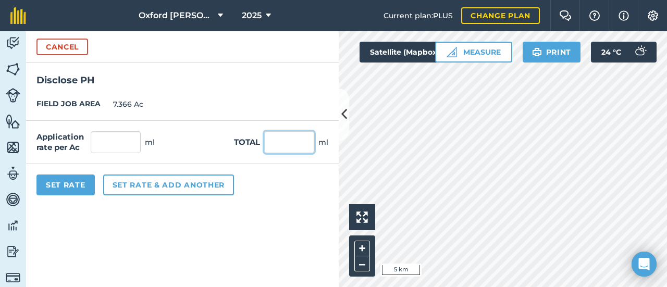
click at [280, 139] on input "text" at bounding box center [289, 142] width 50 height 22
type input "300"
type input "40.728"
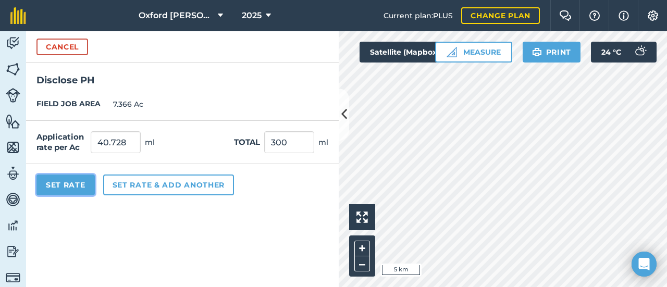
click at [80, 183] on button "Set Rate" at bounding box center [65, 185] width 58 height 21
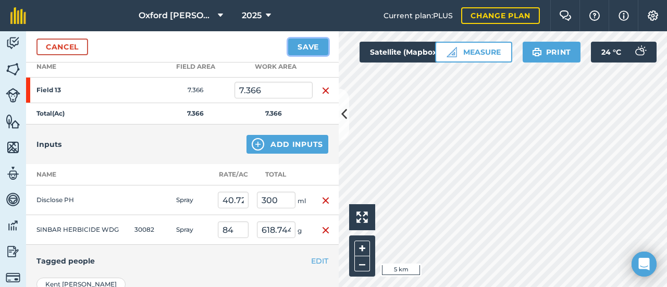
click at [313, 46] on button "Save" at bounding box center [308, 47] width 40 height 17
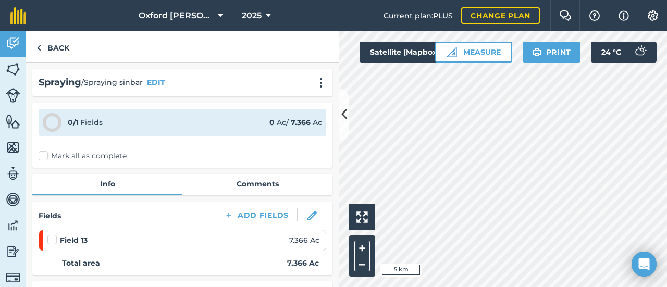
click at [43, 157] on label "Mark all as complete" at bounding box center [83, 156] width 88 height 11
click at [43, 157] on input "Mark all as complete" at bounding box center [42, 154] width 7 height 7
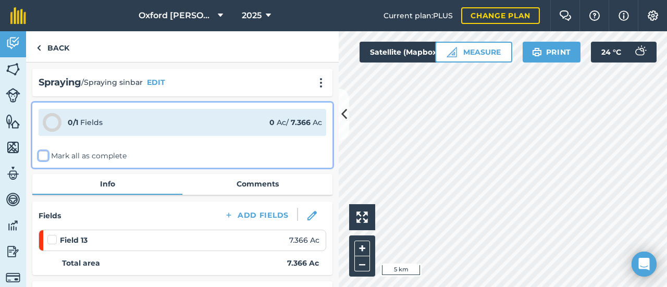
checkbox input "false"
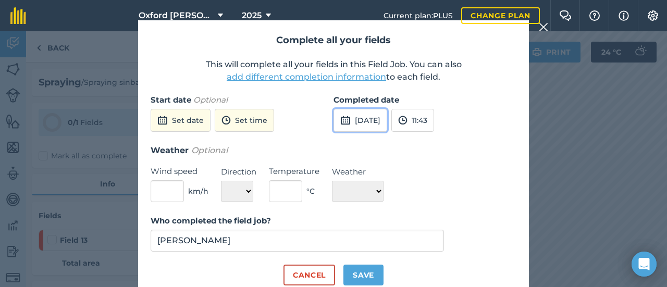
click at [387, 126] on button "[DATE]" at bounding box center [361, 120] width 54 height 23
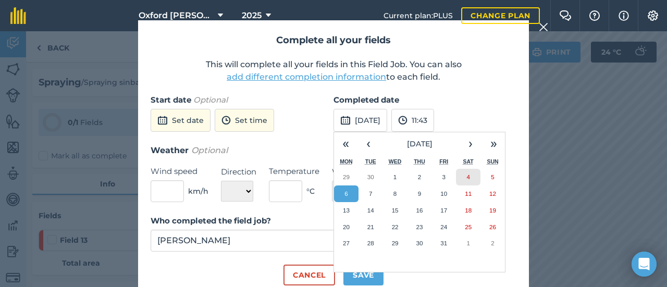
click at [474, 178] on button "4" at bounding box center [468, 177] width 24 height 17
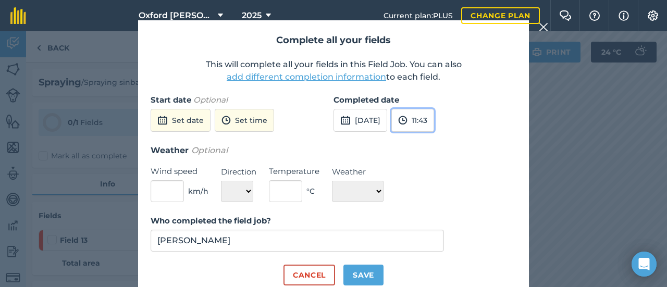
click at [434, 123] on button "11:43" at bounding box center [412, 120] width 43 height 23
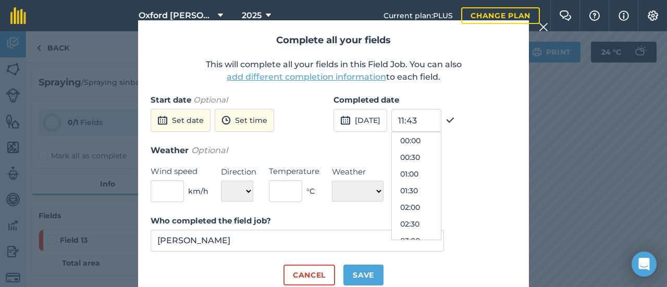
scroll to position [350, 0]
click at [436, 143] on button "10:30" at bounding box center [416, 140] width 49 height 17
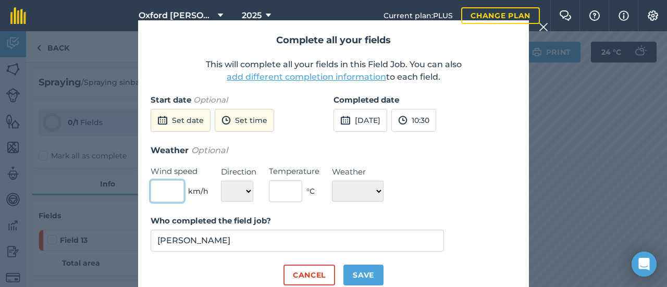
click at [177, 189] on input "text" at bounding box center [167, 191] width 33 height 22
type input "5"
click at [232, 194] on select "N NE E SE S SW W NW" at bounding box center [237, 191] width 32 height 21
select select "SW"
click at [221, 181] on select "N NE E SE S SW W NW" at bounding box center [237, 191] width 32 height 21
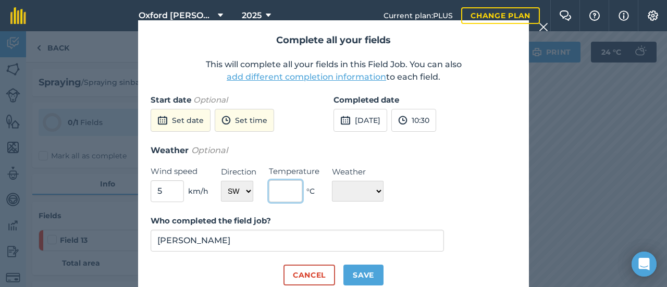
click at [278, 188] on input "text" at bounding box center [285, 191] width 33 height 22
type input "14"
click at [372, 189] on select "☀️ Sunny 🌧 Rainy ⛅️ Cloudy 🌨 Snow ❄️ Icy" at bounding box center [358, 191] width 52 height 21
select select "Cloudy"
click at [332, 181] on select "☀️ Sunny 🌧 Rainy ⛅️ Cloudy 🌨 Snow ❄️ Icy" at bounding box center [358, 191] width 52 height 21
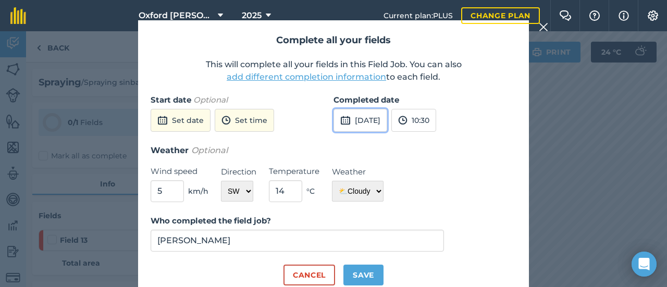
click at [386, 125] on button "[DATE]" at bounding box center [361, 120] width 54 height 23
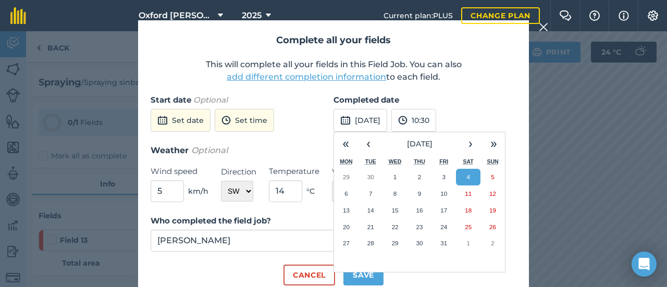
click at [474, 177] on button "4" at bounding box center [468, 177] width 24 height 17
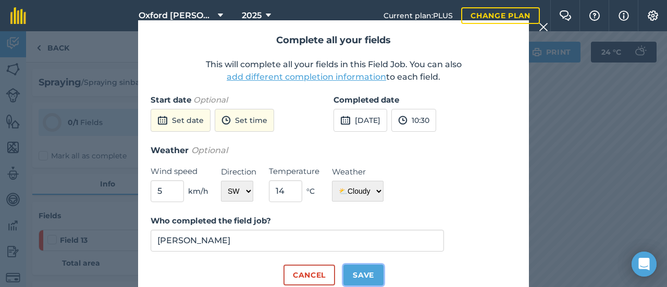
click at [359, 280] on button "Save" at bounding box center [363, 275] width 40 height 21
checkbox input "true"
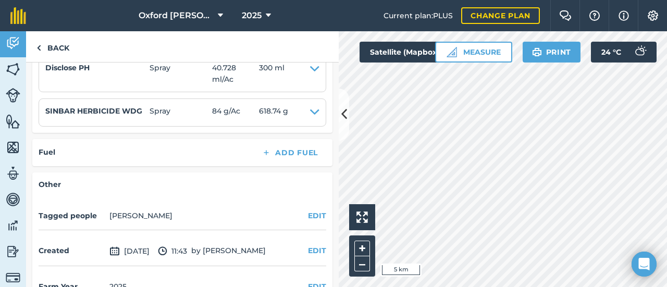
scroll to position [312, 0]
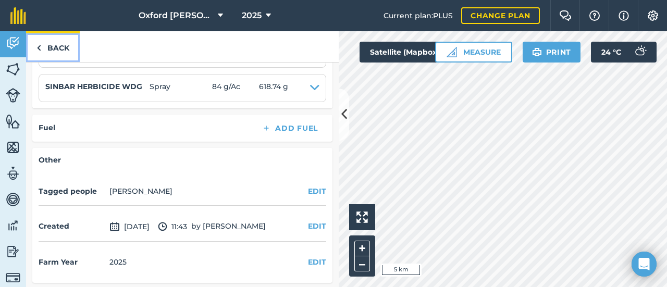
click at [59, 50] on link "Back" at bounding box center [53, 46] width 54 height 31
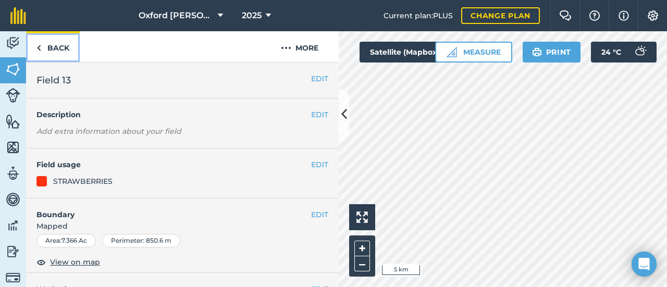
click at [59, 50] on link "Back" at bounding box center [53, 46] width 54 height 31
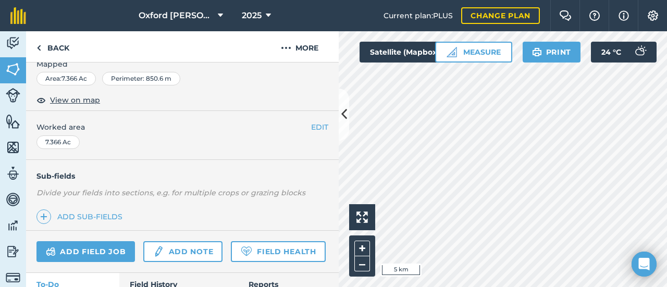
scroll to position [208, 0]
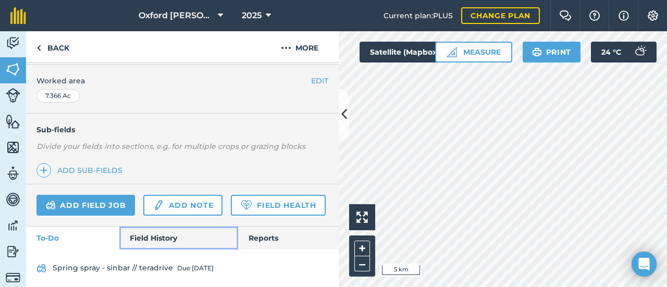
click at [165, 250] on link "Field History" at bounding box center [178, 238] width 118 height 23
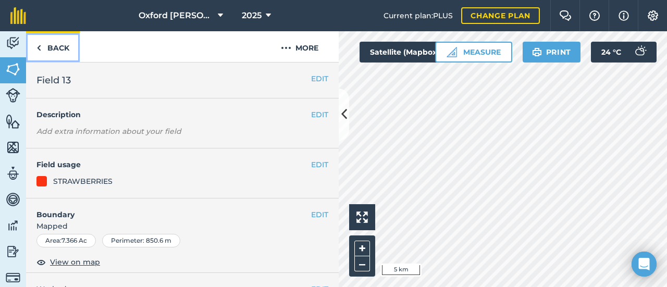
click at [59, 44] on link "Back" at bounding box center [53, 46] width 54 height 31
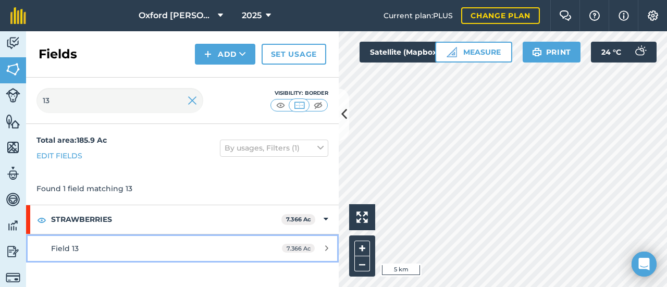
click at [71, 252] on span "Field 13" at bounding box center [65, 248] width 28 height 9
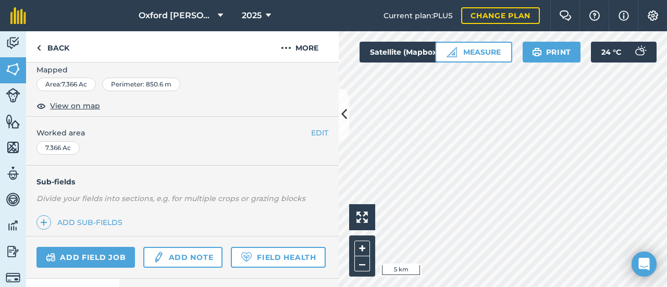
scroll to position [208, 0]
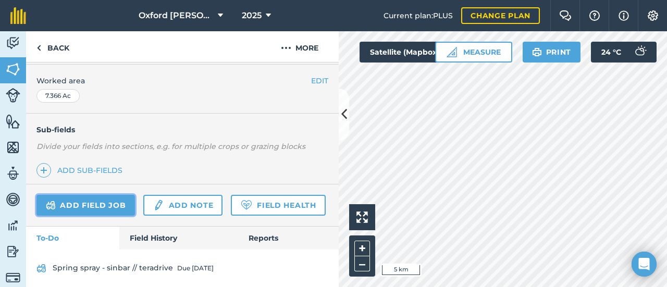
click at [96, 198] on link "Add field job" at bounding box center [85, 205] width 98 height 21
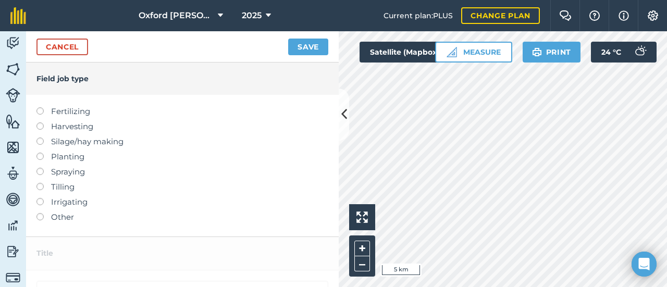
click at [75, 109] on label "Fertilizing" at bounding box center [182, 111] width 292 height 13
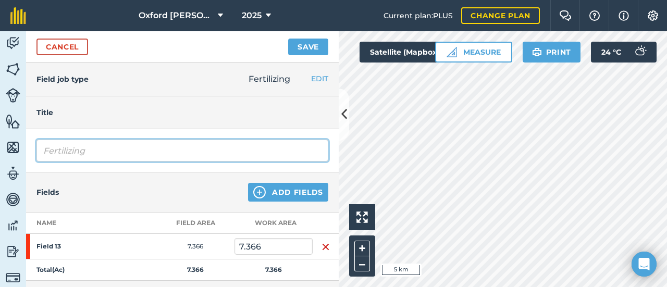
click at [94, 155] on input "Fertilizing" at bounding box center [182, 151] width 292 height 22
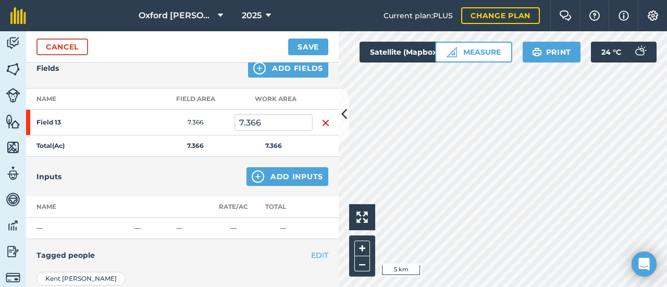
scroll to position [156, 0]
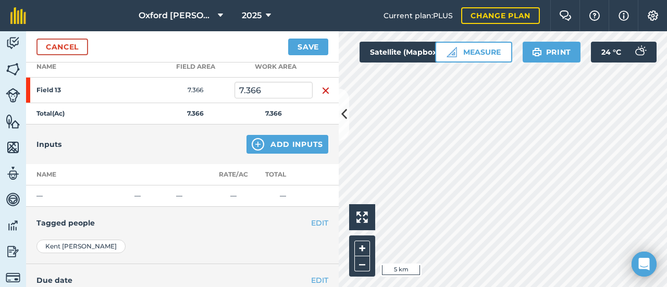
type input "Fertilizing legnth N"
click at [274, 146] on button "Add Inputs" at bounding box center [288, 144] width 82 height 19
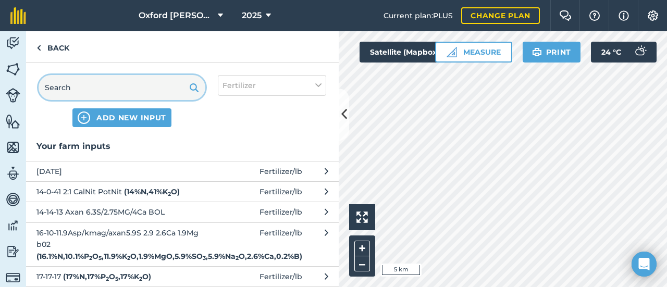
click at [147, 92] on input "text" at bounding box center [122, 87] width 167 height 25
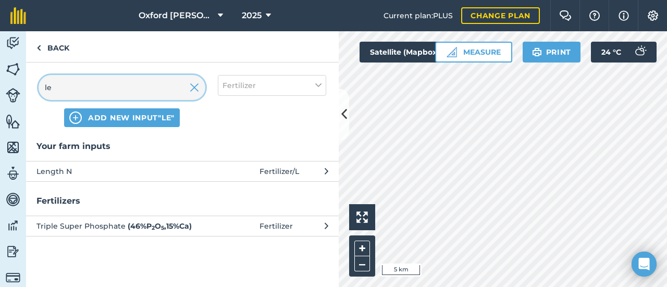
type input "le"
click at [87, 167] on span "Length N" at bounding box center [121, 171] width 170 height 11
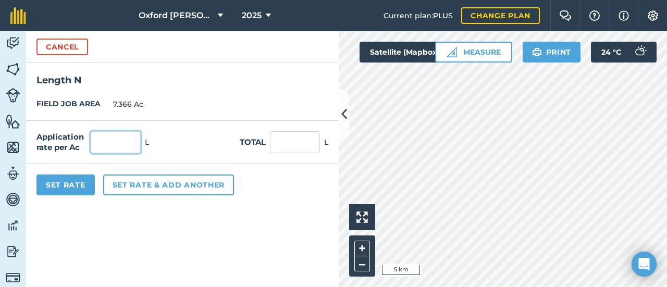
click at [106, 145] on input "text" at bounding box center [116, 142] width 50 height 22
type input "1"
type input "7.366"
click at [82, 182] on button "Set Rate" at bounding box center [65, 185] width 58 height 21
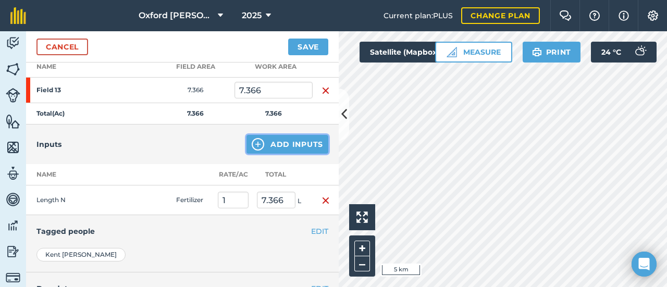
click at [270, 142] on button "Add Inputs" at bounding box center [288, 144] width 82 height 19
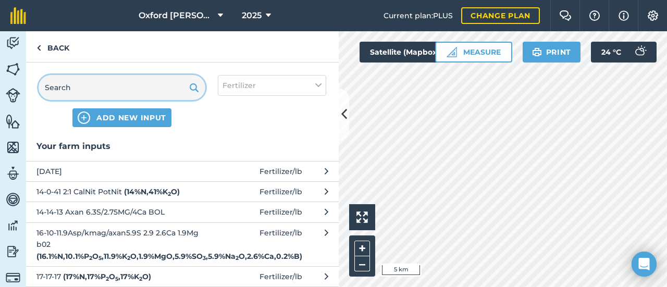
click at [164, 96] on input "text" at bounding box center [122, 87] width 167 height 25
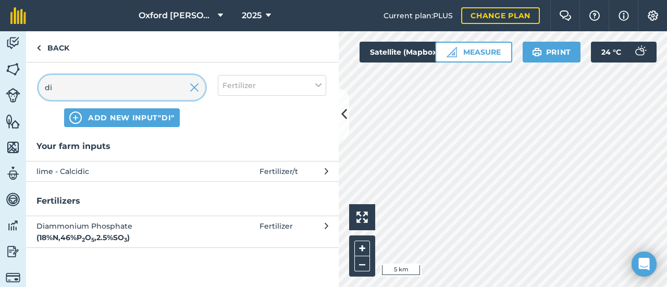
type input "d"
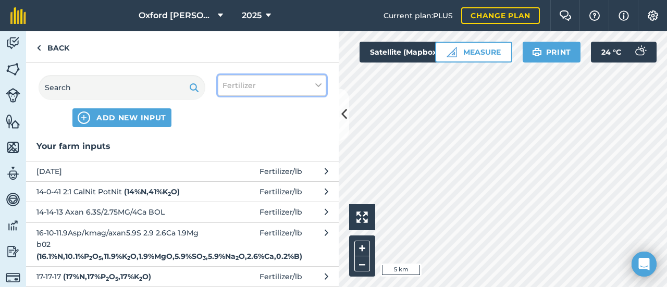
click at [241, 84] on span "Fertilizer" at bounding box center [239, 85] width 33 height 11
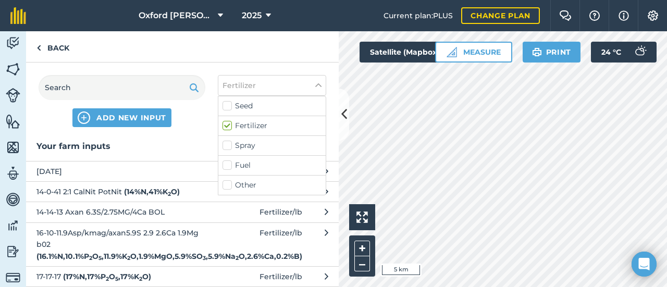
click at [242, 141] on label "Spray" at bounding box center [272, 145] width 99 height 11
click at [229, 141] on input "Spray" at bounding box center [226, 143] width 7 height 7
checkbox input "true"
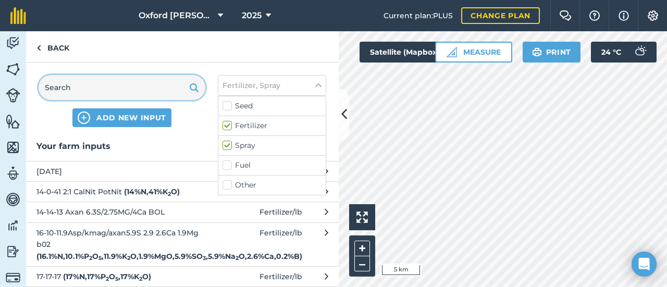
click at [127, 90] on input "text" at bounding box center [122, 87] width 167 height 25
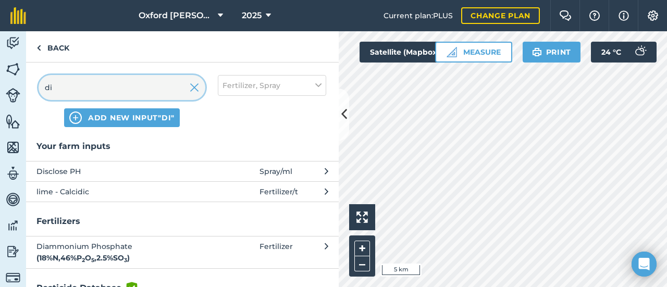
type input "di"
click at [78, 167] on span "Disclose PH" at bounding box center [121, 171] width 170 height 11
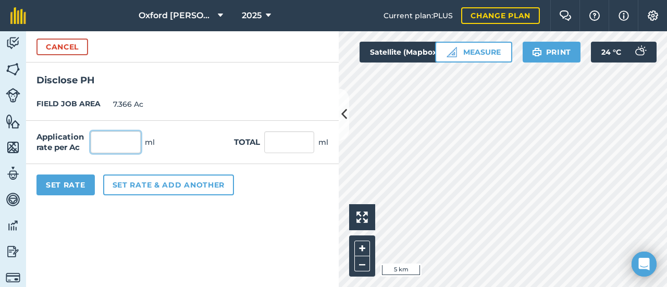
click at [118, 142] on input "text" at bounding box center [116, 142] width 50 height 22
click at [276, 144] on input "text" at bounding box center [289, 142] width 50 height 22
type input "300"
type input "40.728"
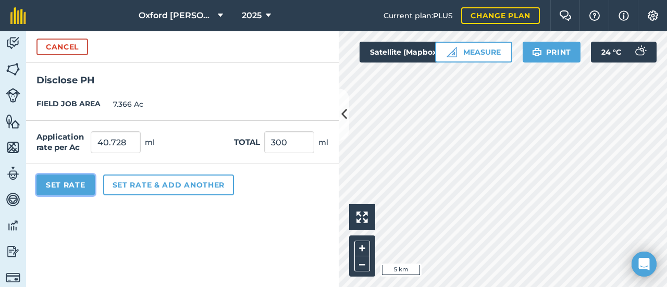
click at [76, 182] on button "Set Rate" at bounding box center [65, 185] width 58 height 21
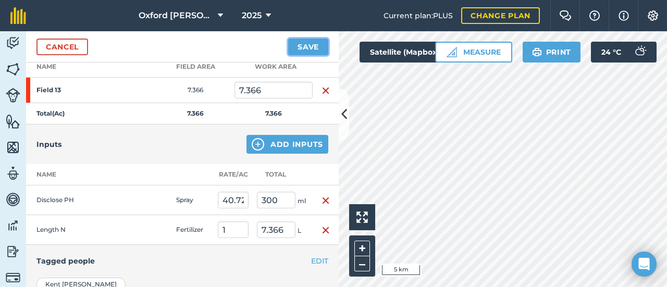
click at [297, 50] on button "Save" at bounding box center [308, 47] width 40 height 17
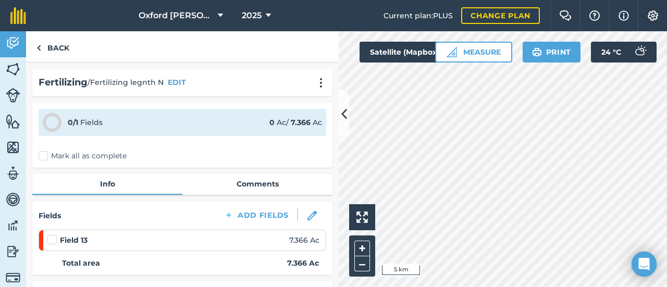
click at [45, 156] on label "Mark all as complete" at bounding box center [83, 156] width 88 height 11
click at [45, 156] on input "Mark all as complete" at bounding box center [42, 154] width 7 height 7
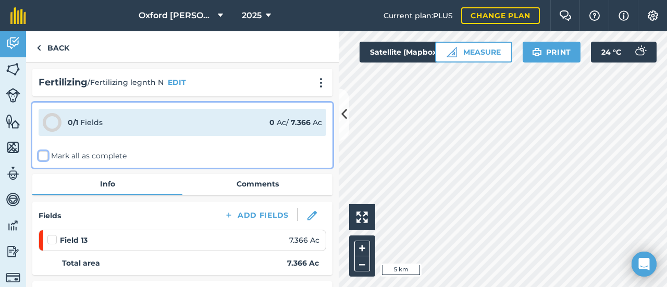
checkbox input "false"
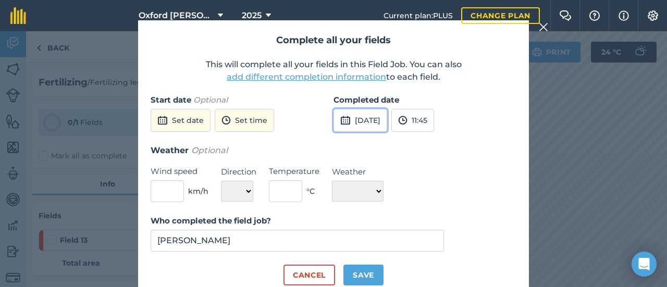
click at [387, 115] on button "[DATE]" at bounding box center [361, 120] width 54 height 23
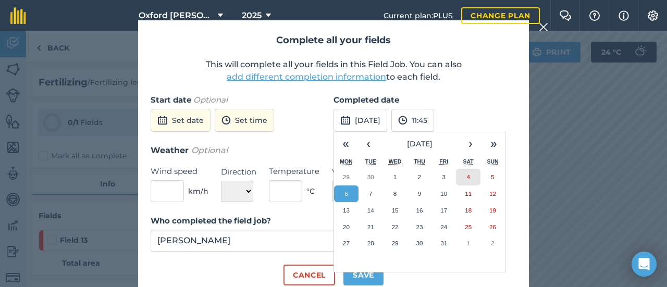
click at [466, 180] on button "4" at bounding box center [468, 177] width 24 height 17
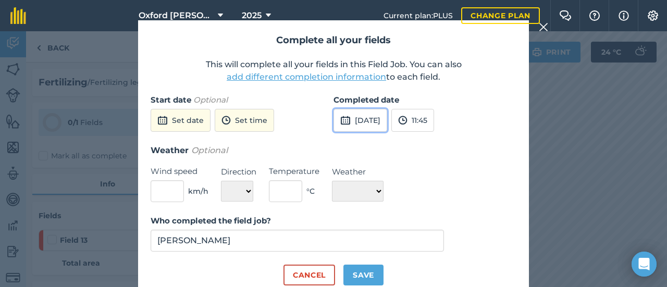
click at [387, 127] on button "[DATE]" at bounding box center [361, 120] width 54 height 23
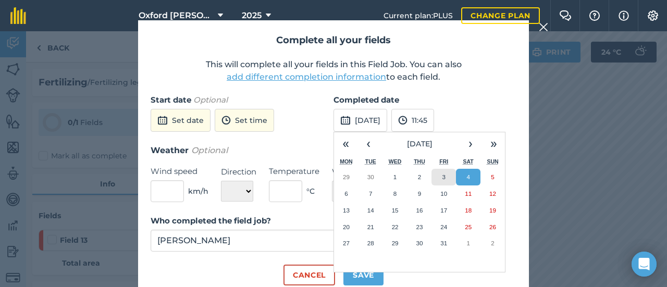
click at [442, 174] on abbr "3" at bounding box center [443, 177] width 3 height 7
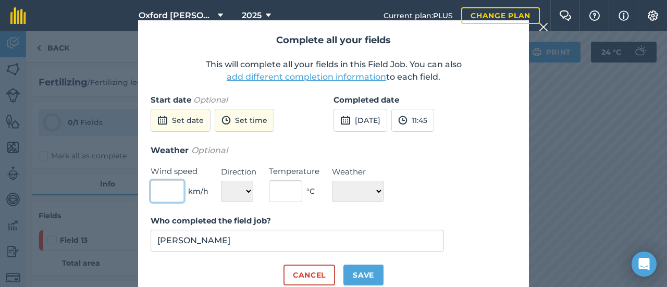
click at [174, 192] on input "text" at bounding box center [167, 191] width 33 height 22
type input "3"
click at [243, 190] on select "N NE E SE S SW W NW" at bounding box center [237, 191] width 32 height 21
select select "SW"
click at [221, 181] on select "N NE E SE S SW W NW" at bounding box center [237, 191] width 32 height 21
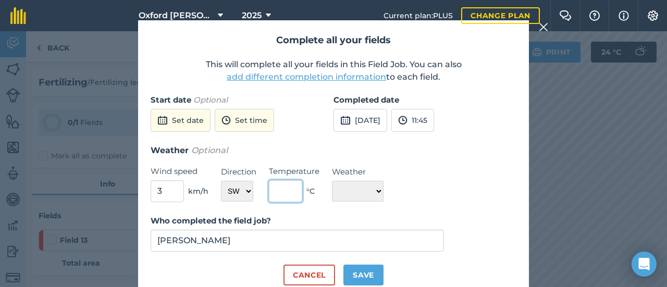
click at [281, 189] on input "text" at bounding box center [285, 191] width 33 height 22
type input "15"
click at [355, 189] on select "☀️ Sunny 🌧 Rainy ⛅️ Cloudy 🌨 Snow ❄️ Icy" at bounding box center [358, 191] width 52 height 21
select select "Cloudy"
click at [332, 181] on select "☀️ Sunny 🌧 Rainy ⛅️ Cloudy 🌨 Snow ❄️ Icy" at bounding box center [358, 191] width 52 height 21
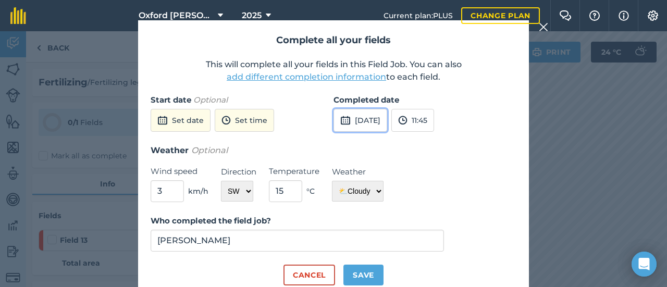
click at [383, 122] on button "[DATE]" at bounding box center [361, 120] width 54 height 23
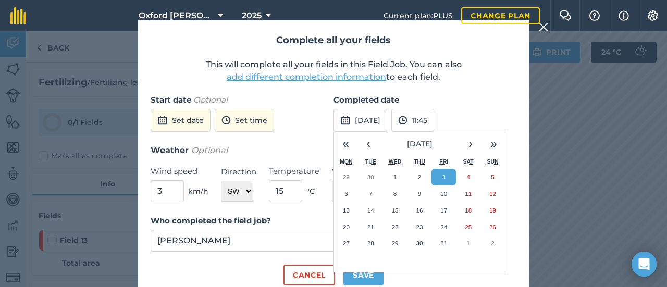
click at [447, 177] on button "3" at bounding box center [444, 177] width 24 height 17
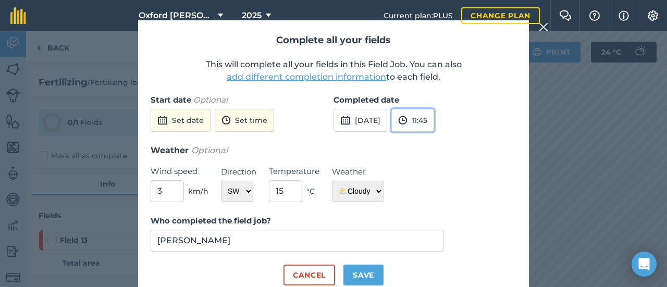
click at [434, 118] on button "11:45" at bounding box center [412, 120] width 43 height 23
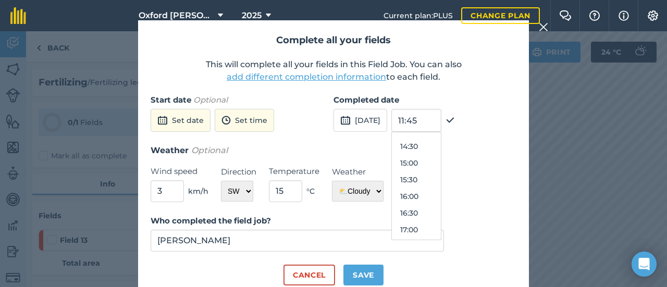
scroll to position [507, 0]
click at [429, 204] on button "17:00" at bounding box center [416, 201] width 49 height 17
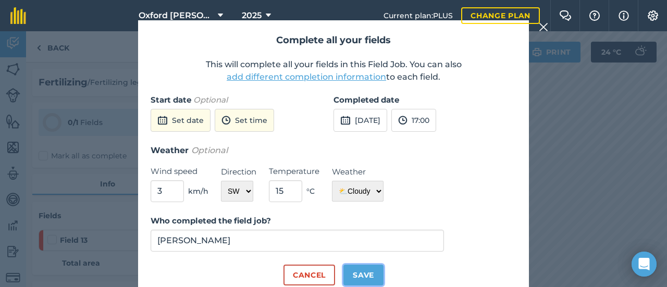
click at [360, 275] on button "Save" at bounding box center [363, 275] width 40 height 21
checkbox input "true"
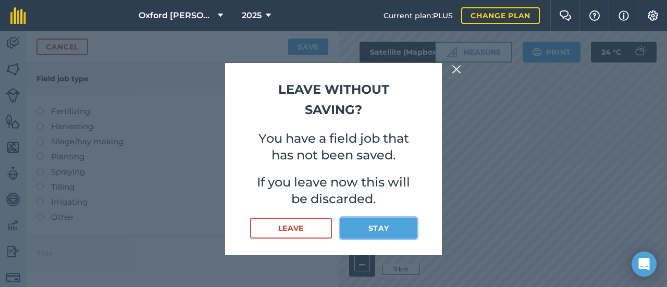
click at [401, 230] on button "Stay" at bounding box center [378, 228] width 77 height 21
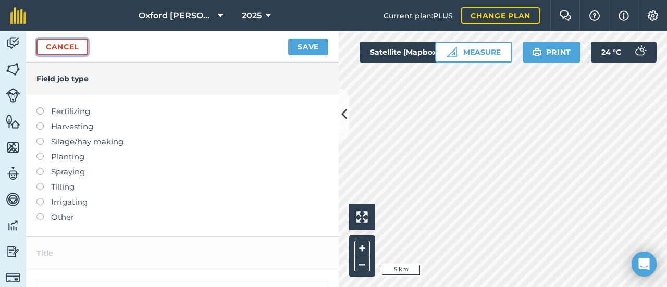
click at [81, 47] on link "Cancel" at bounding box center [62, 47] width 52 height 17
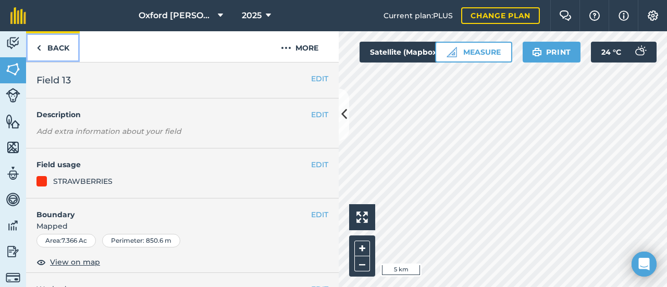
click at [60, 50] on link "Back" at bounding box center [53, 46] width 54 height 31
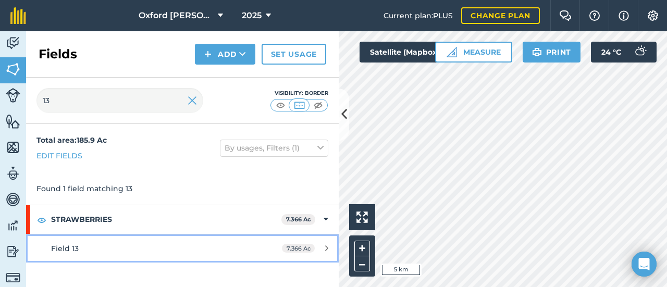
click at [57, 249] on span "Field 13" at bounding box center [65, 248] width 28 height 9
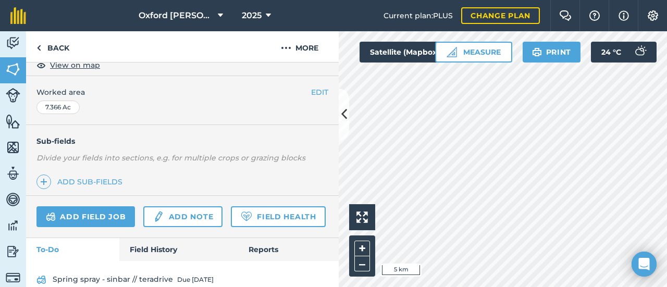
scroll to position [239, 0]
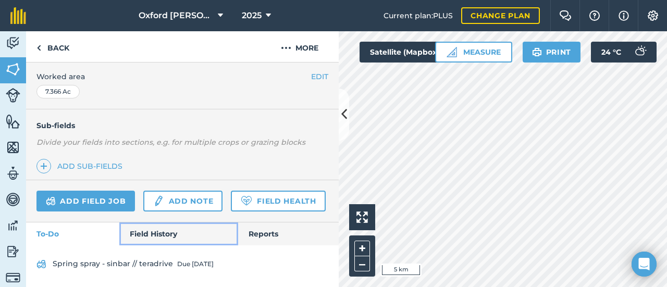
click at [154, 238] on link "Field History" at bounding box center [178, 234] width 118 height 23
